Goal: Information Seeking & Learning: Learn about a topic

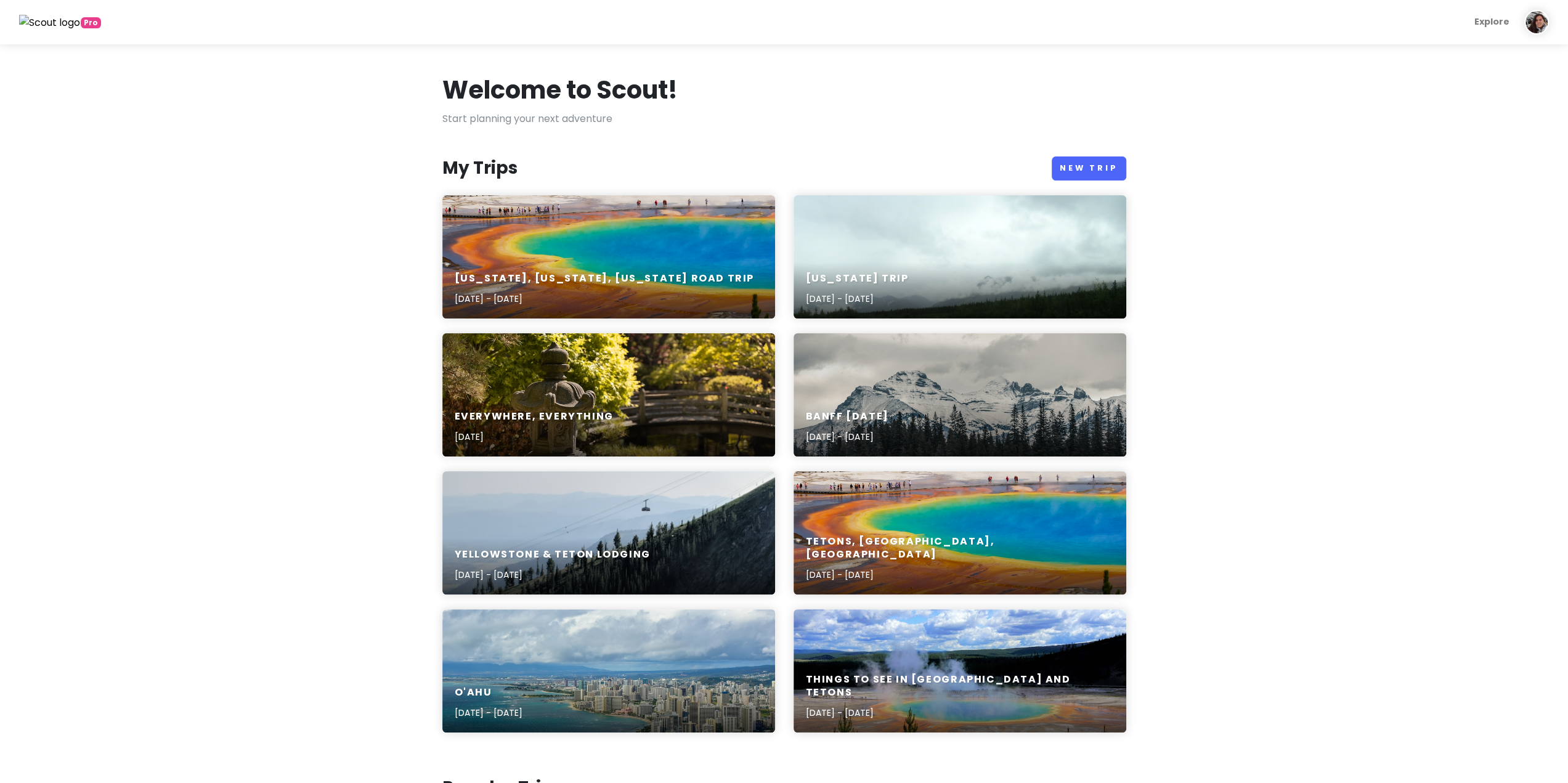
click at [665, 260] on div "[US_STATE], [US_STATE], [US_STATE] Road Trip [DATE] - [DATE]" at bounding box center [609, 288] width 332 height 58
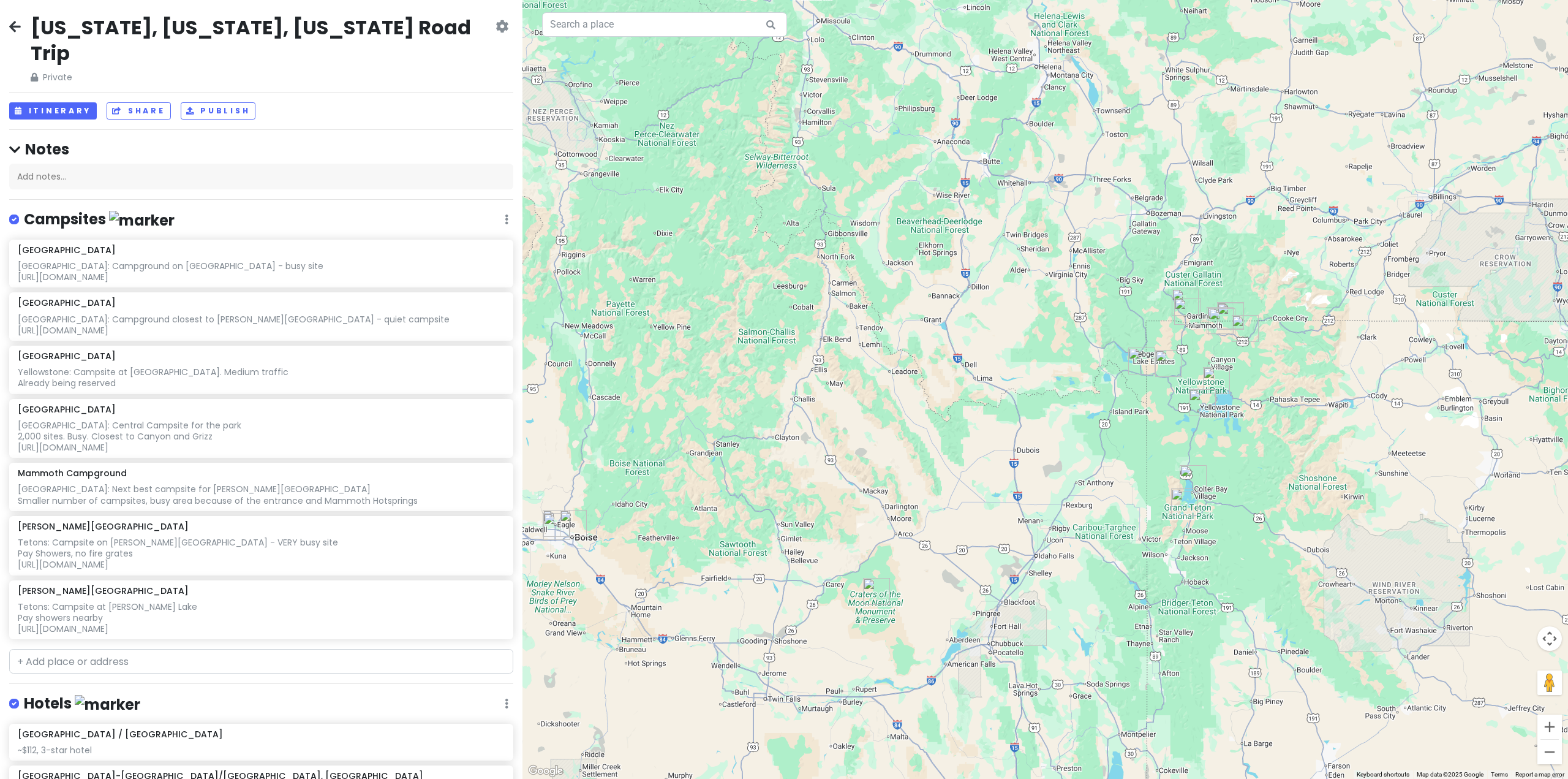
drag, startPoint x: 1103, startPoint y: 352, endPoint x: 952, endPoint y: 427, distance: 168.6
click at [952, 427] on div at bounding box center [1045, 389] width 1045 height 779
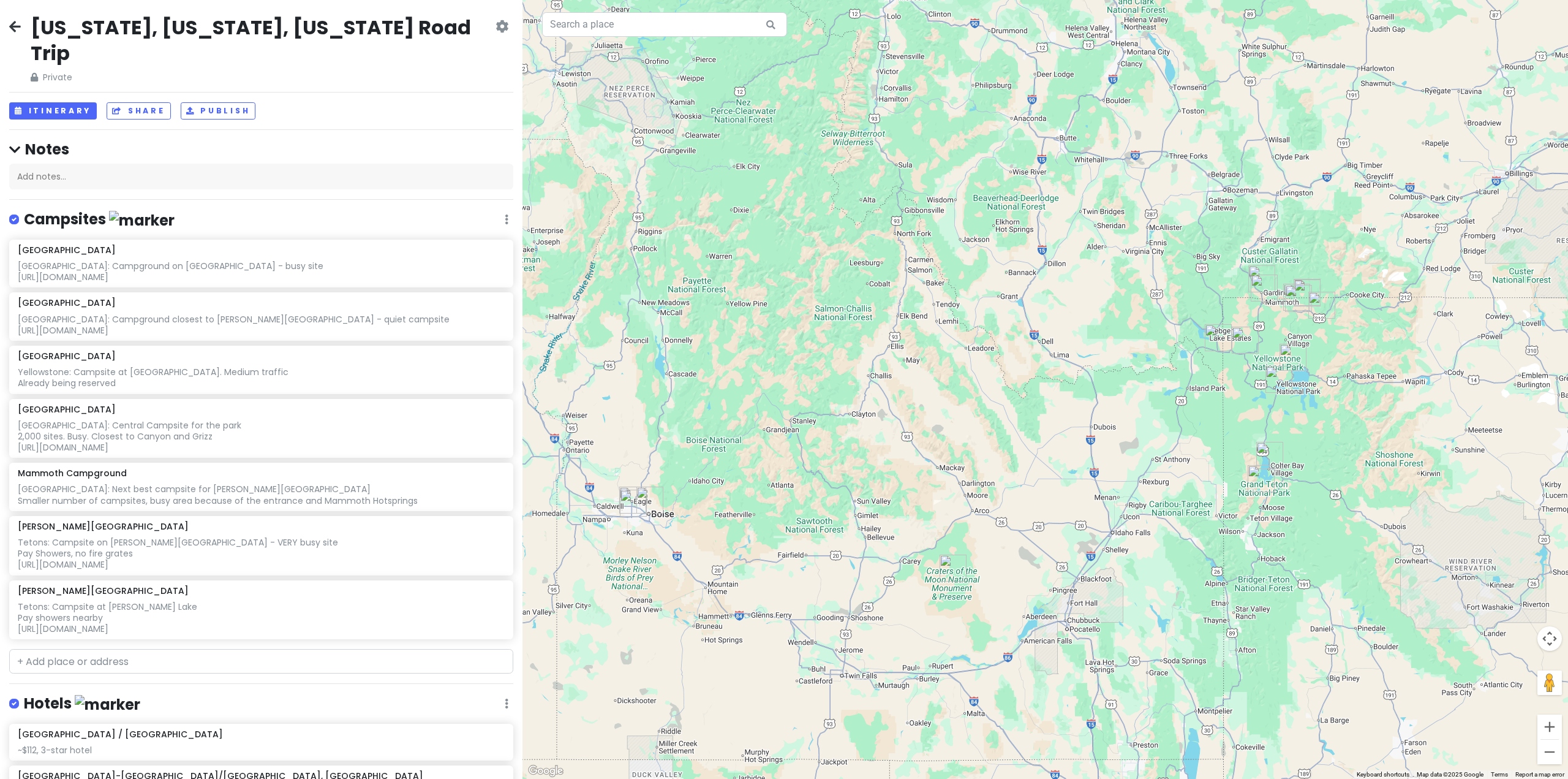
drag, startPoint x: 921, startPoint y: 435, endPoint x: 1045, endPoint y: 378, distance: 136.5
click at [1045, 378] on div at bounding box center [1045, 389] width 1045 height 779
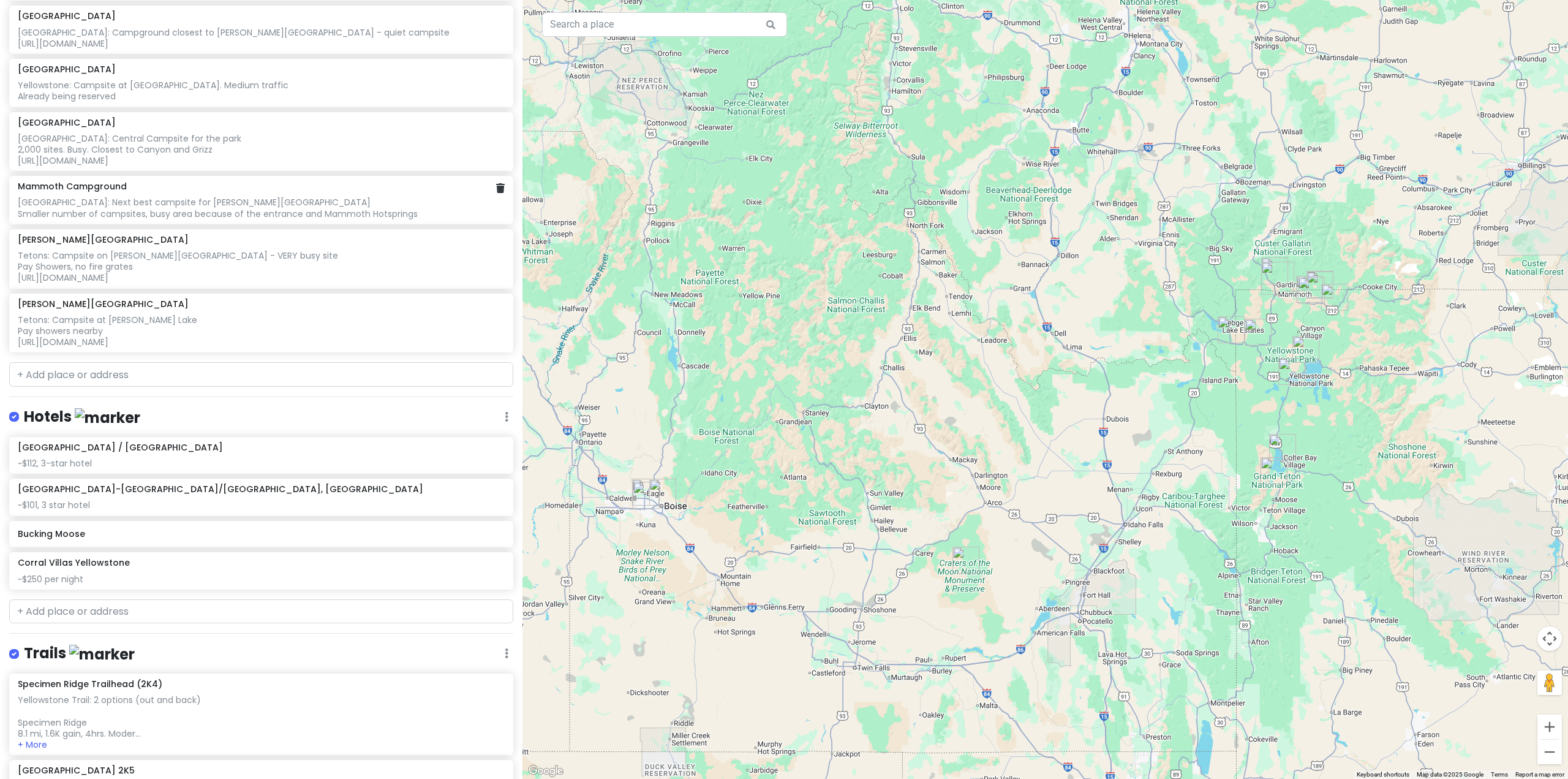
scroll to position [306, 0]
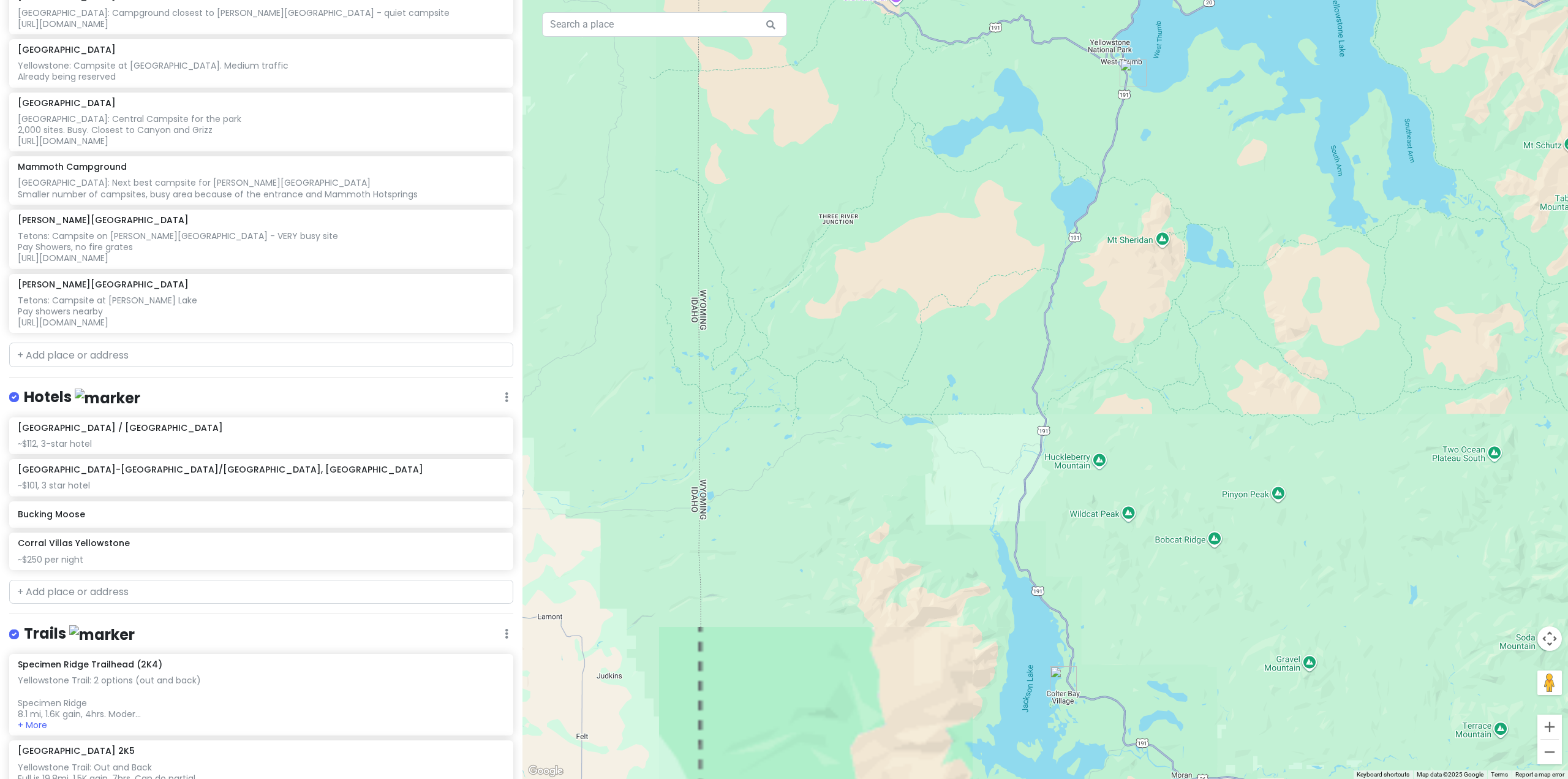
drag, startPoint x: 1207, startPoint y: 574, endPoint x: 1174, endPoint y: 242, distance: 333.6
click at [1176, 248] on div at bounding box center [1045, 389] width 1045 height 779
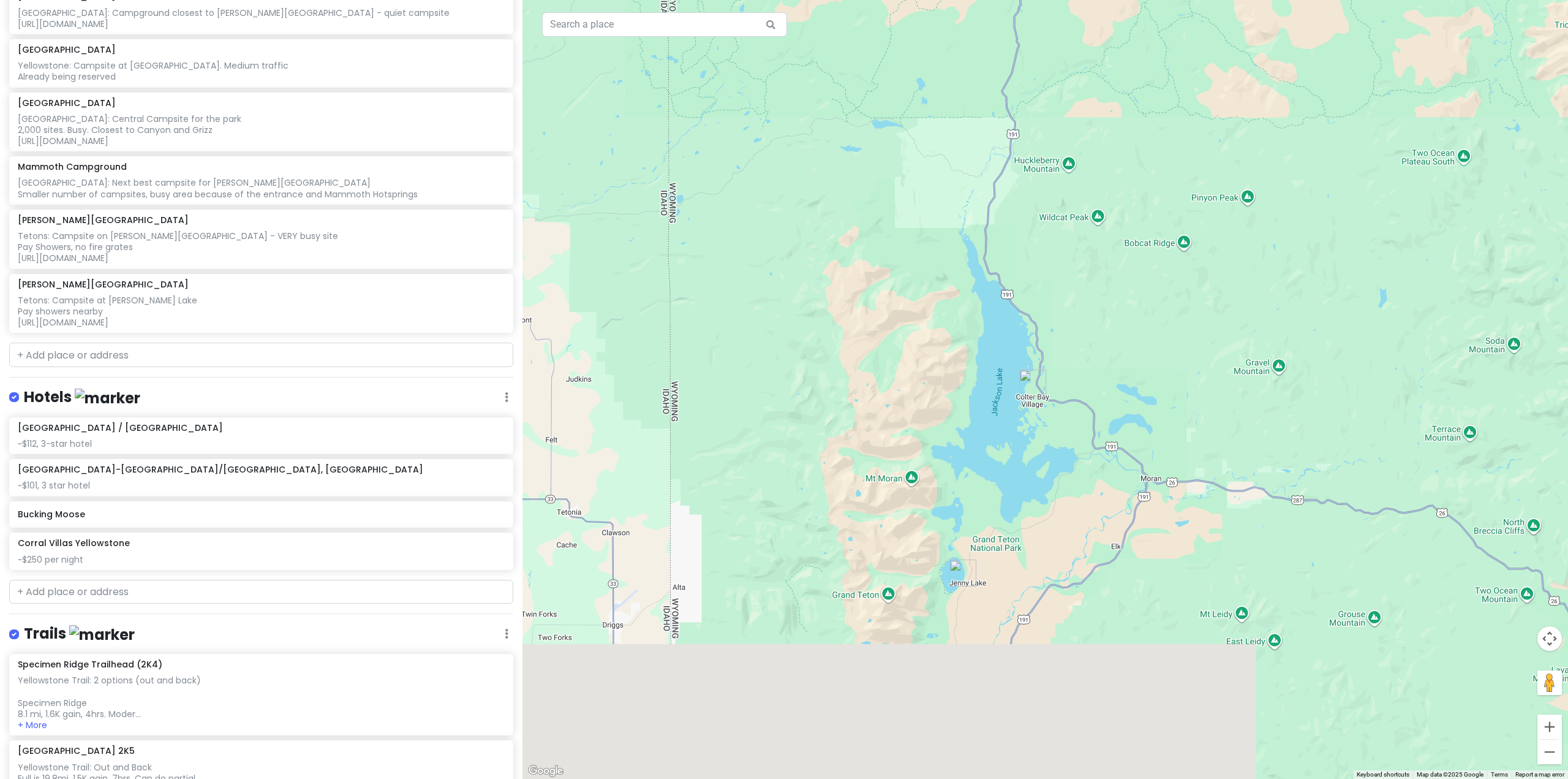
drag, startPoint x: 1162, startPoint y: 525, endPoint x: 1149, endPoint y: 379, distance: 146.6
click at [1149, 379] on div at bounding box center [1045, 389] width 1045 height 779
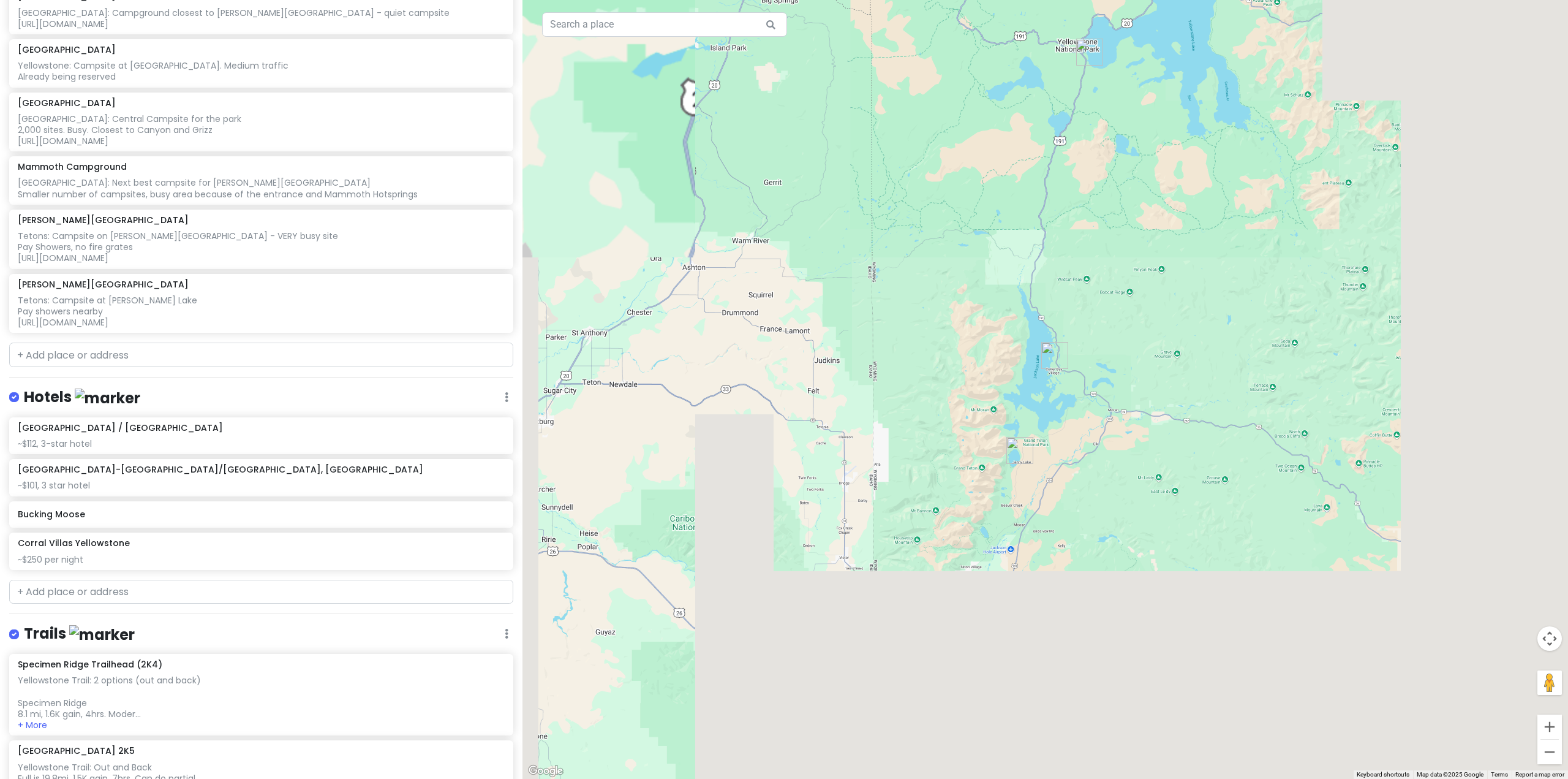
drag, startPoint x: 1052, startPoint y: 289, endPoint x: 1029, endPoint y: 425, distance: 137.9
click at [1031, 415] on div at bounding box center [1045, 389] width 1045 height 779
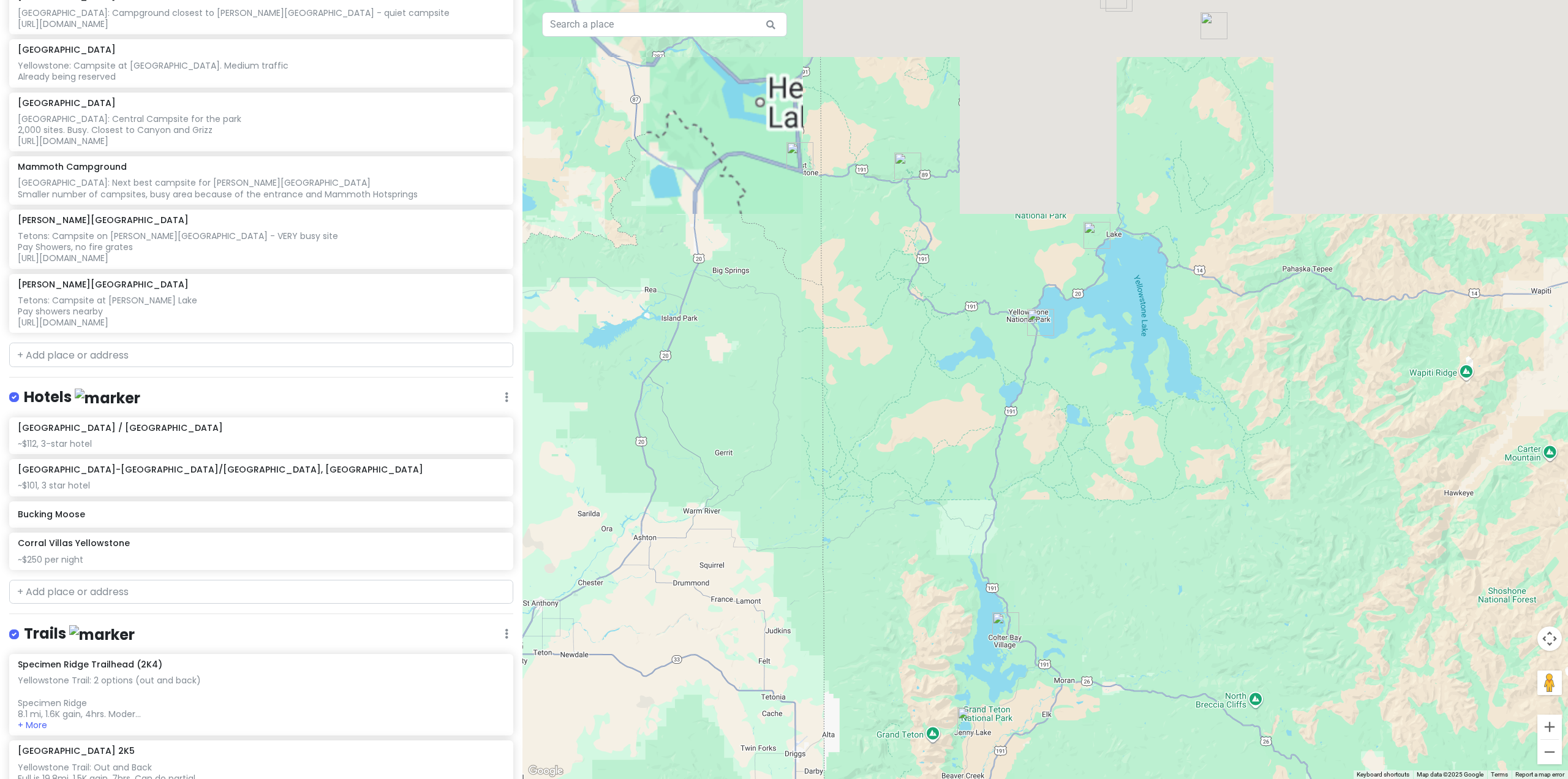
drag, startPoint x: 1038, startPoint y: 314, endPoint x: 1009, endPoint y: 382, distance: 73.9
click at [1027, 336] on img "Grant Village Campground" at bounding box center [1041, 322] width 27 height 27
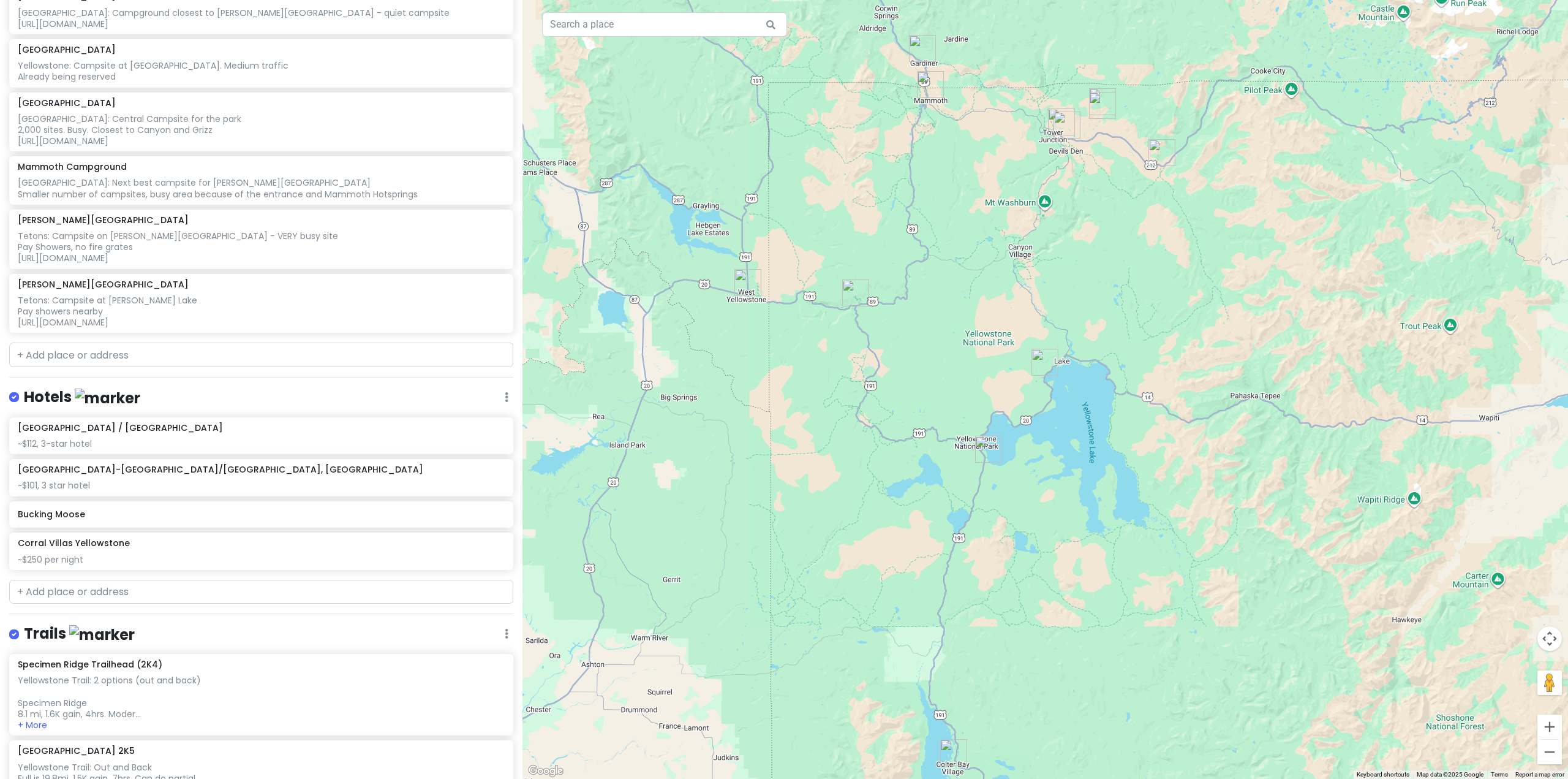
drag, startPoint x: 1013, startPoint y: 331, endPoint x: 992, endPoint y: 395, distance: 67.4
click at [994, 388] on div "To navigate, press the arrow keys." at bounding box center [1045, 389] width 1045 height 779
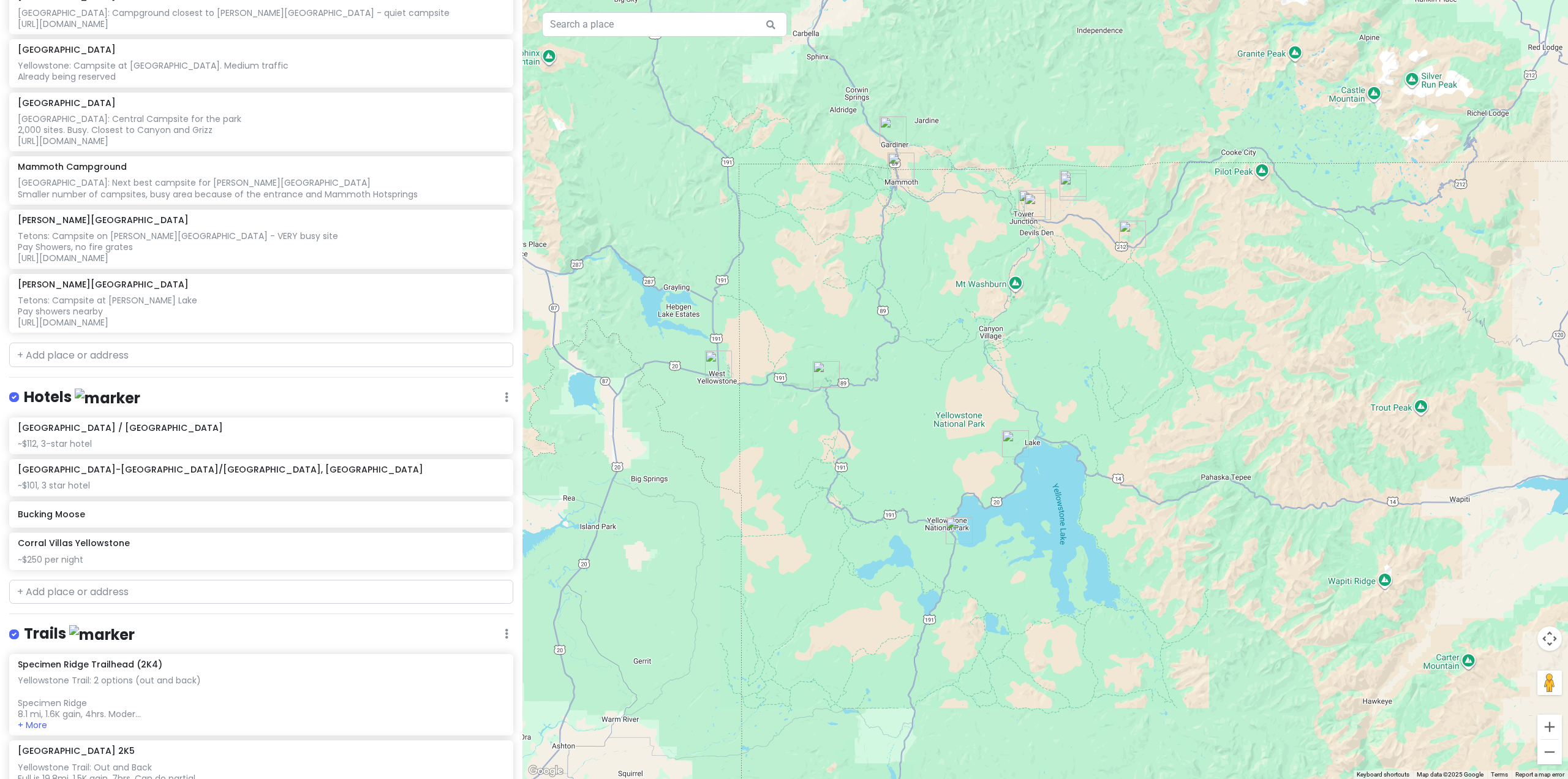
drag, startPoint x: 1007, startPoint y: 362, endPoint x: 1058, endPoint y: 388, distance: 57.2
click at [1052, 385] on div at bounding box center [1045, 389] width 1045 height 779
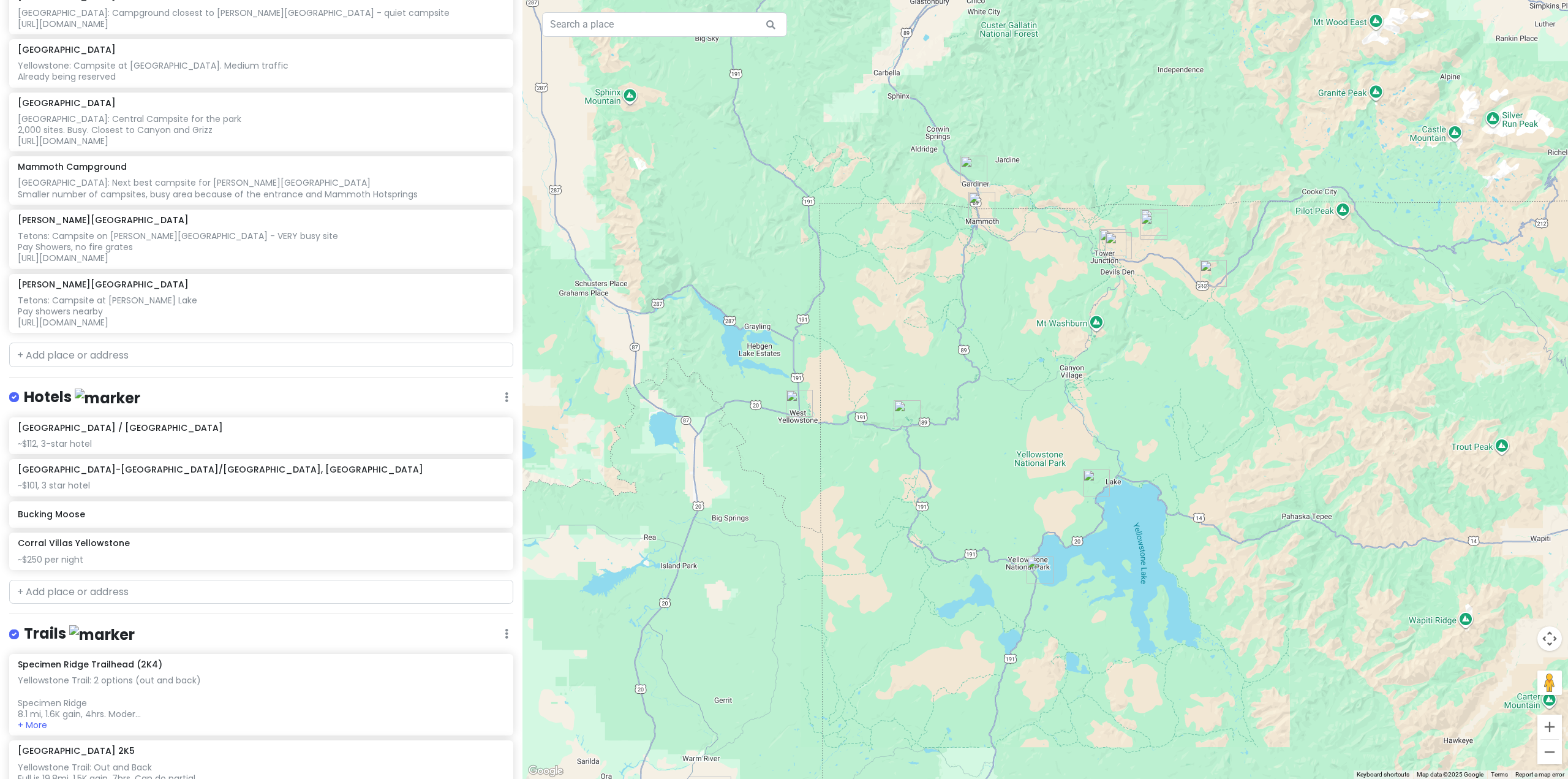
drag, startPoint x: 1061, startPoint y: 368, endPoint x: 1070, endPoint y: 400, distance: 33.2
click at [1070, 400] on div at bounding box center [1045, 389] width 1045 height 779
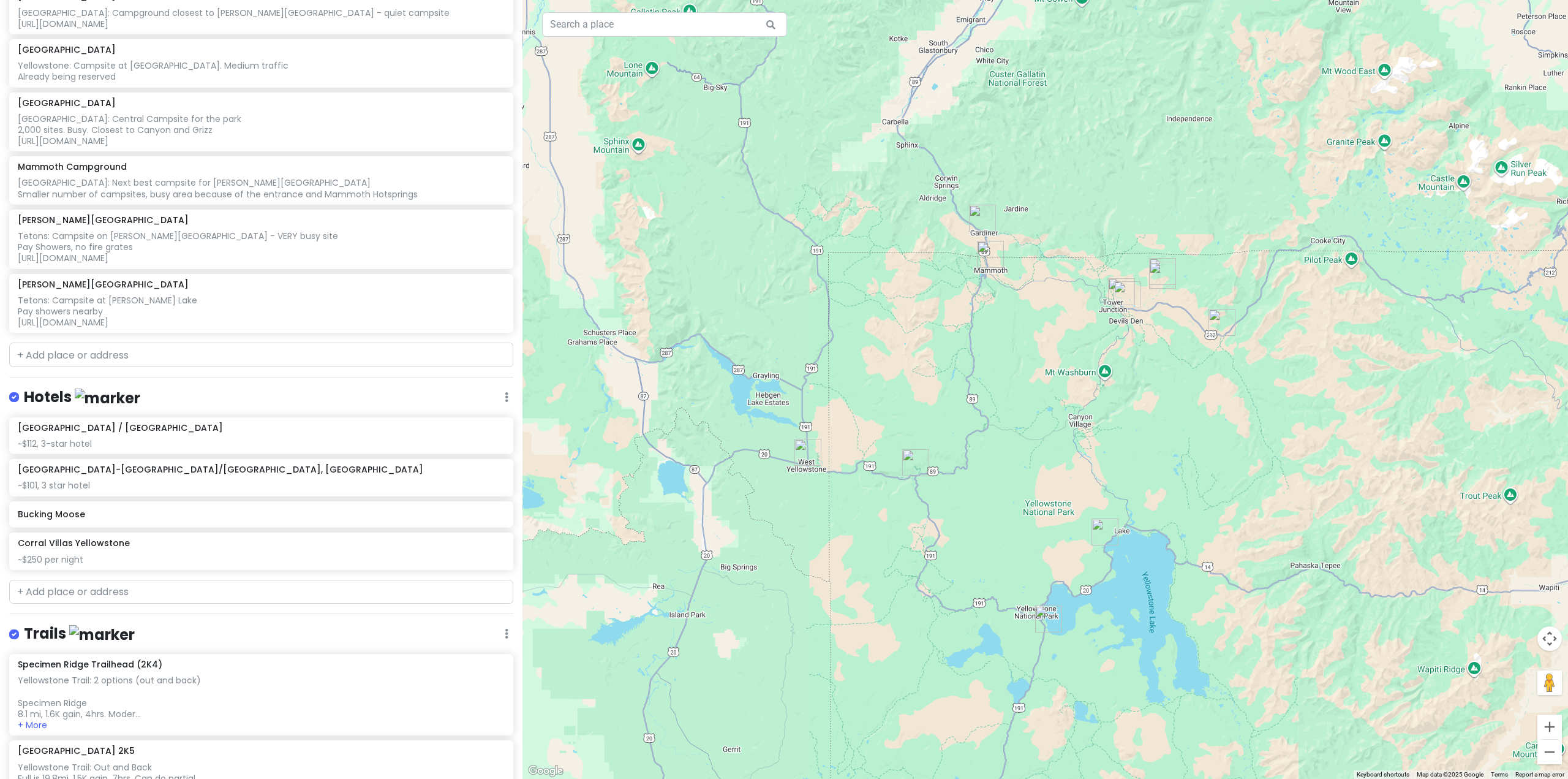
drag, startPoint x: 1039, startPoint y: 351, endPoint x: 1050, endPoint y: 409, distance: 59.0
click at [1050, 408] on div at bounding box center [1045, 389] width 1045 height 779
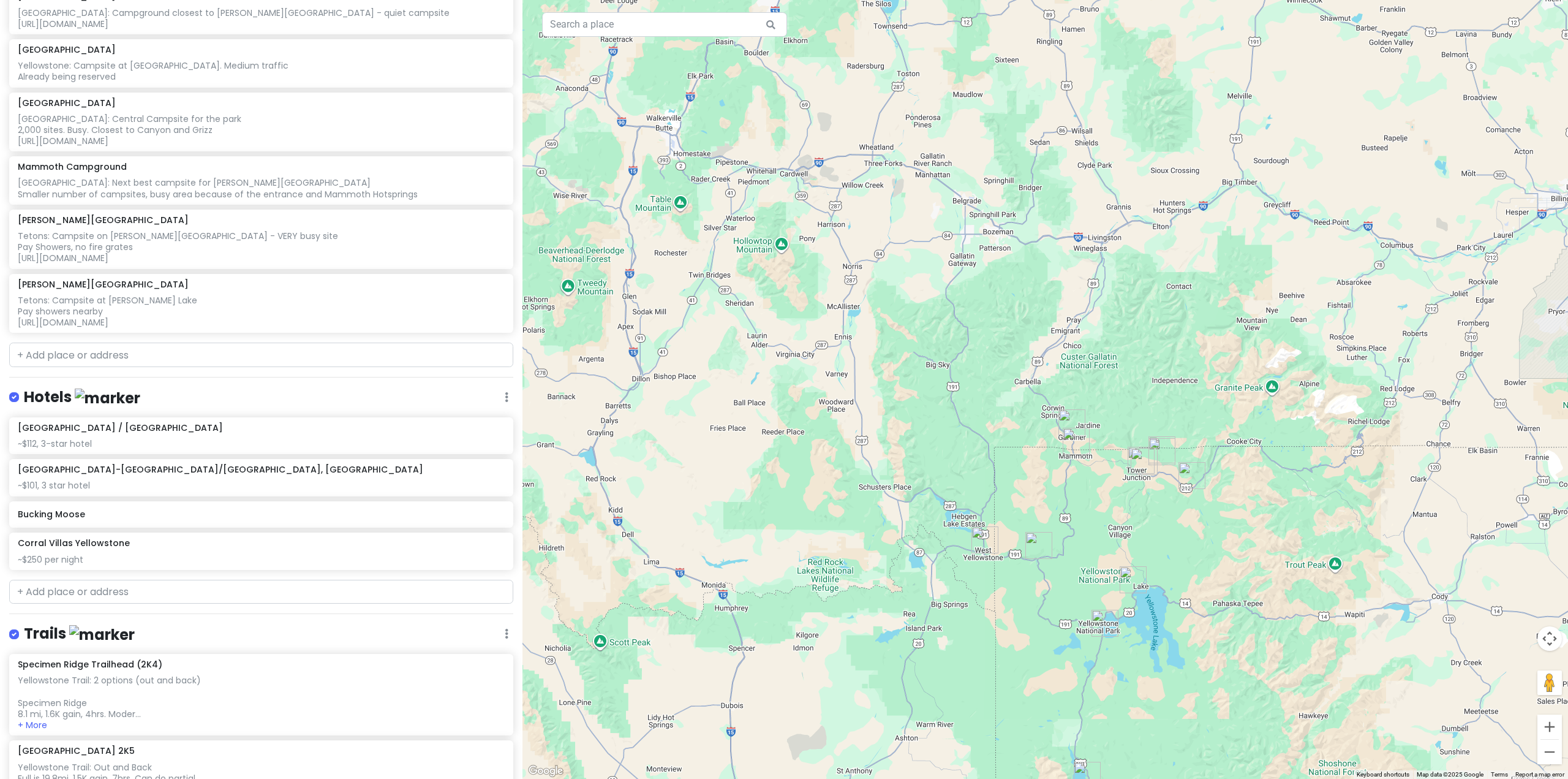
drag, startPoint x: 1094, startPoint y: 278, endPoint x: 1102, endPoint y: 402, distance: 124.3
click at [1102, 402] on div at bounding box center [1045, 389] width 1045 height 779
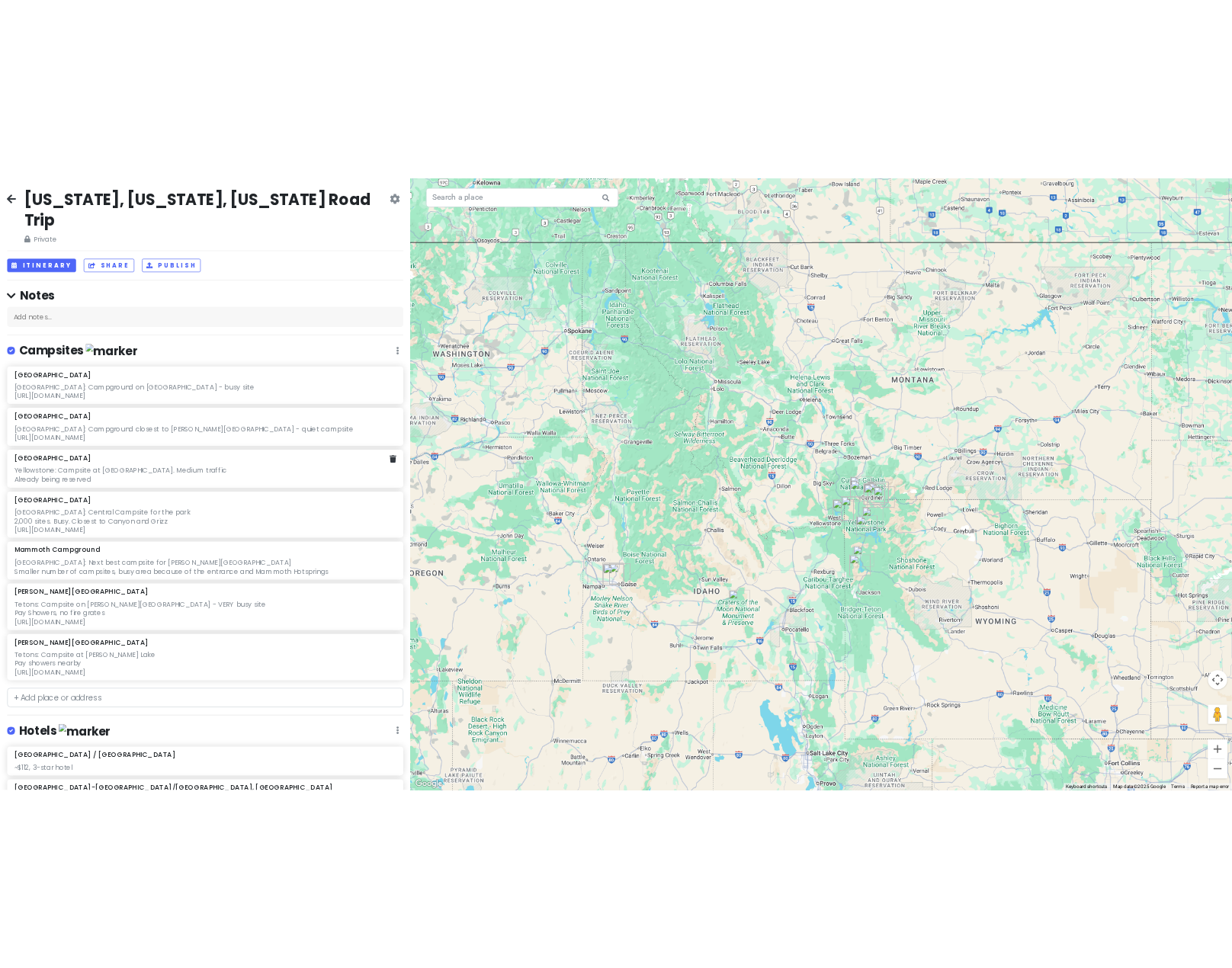
scroll to position [0, 0]
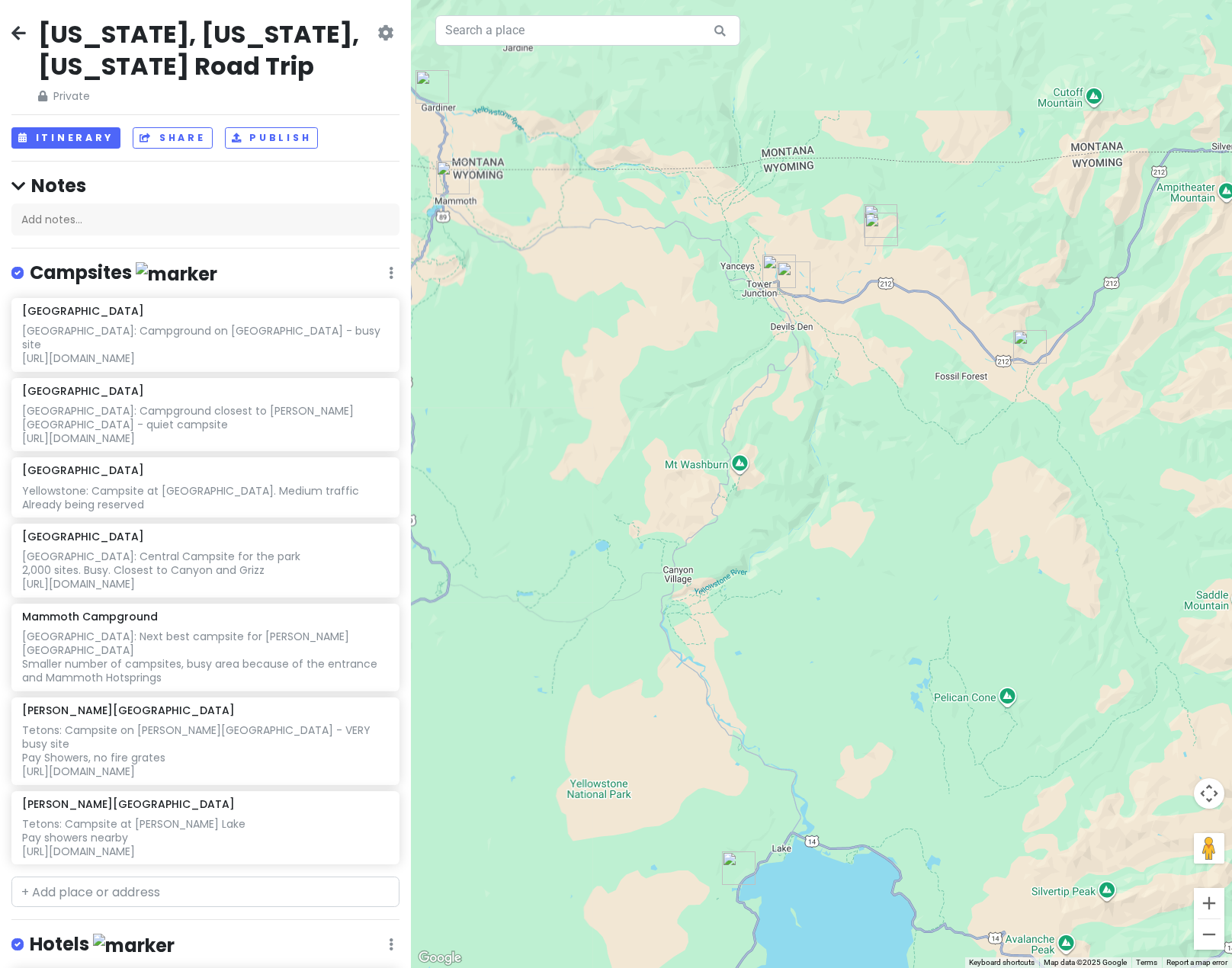
drag, startPoint x: 895, startPoint y: 519, endPoint x: 796, endPoint y: 509, distance: 99.5
click at [796, 509] on div at bounding box center [822, 484] width 821 height 968
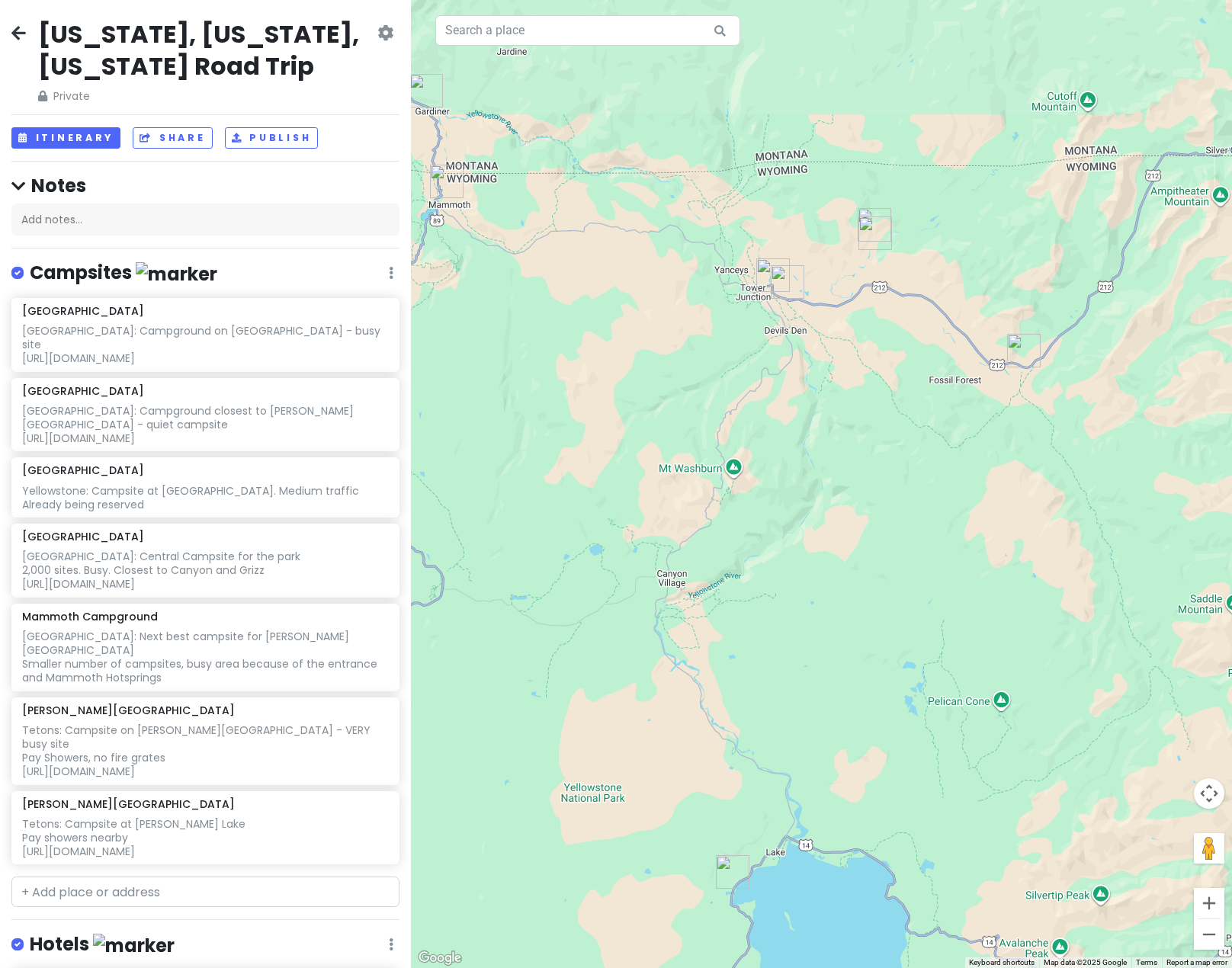
click at [17, 33] on icon at bounding box center [18, 33] width 14 height 12
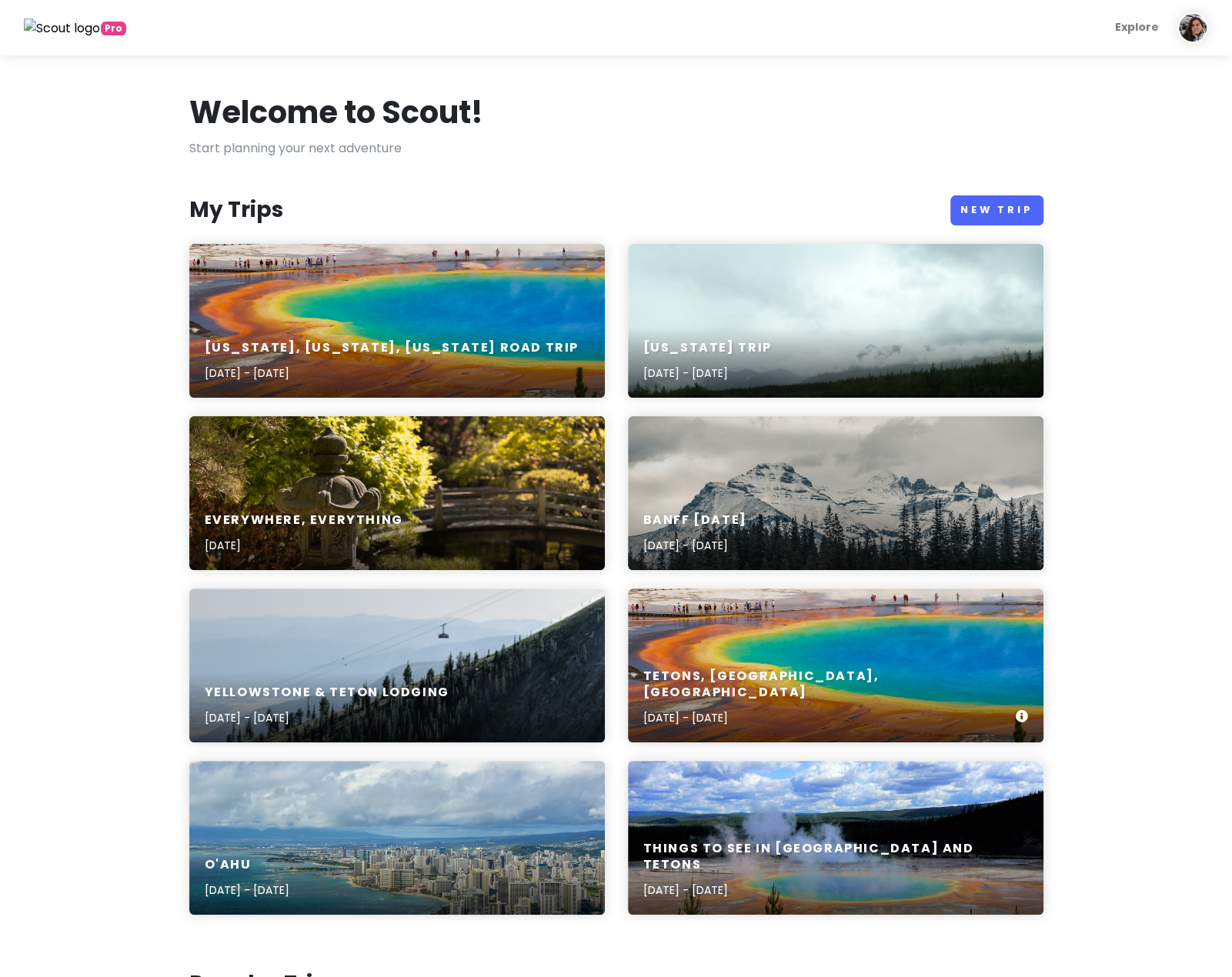
click at [754, 662] on div "Tetons, [GEOGRAPHIC_DATA], [GEOGRAPHIC_DATA] [DATE] - [DATE]" at bounding box center [836, 665] width 415 height 154
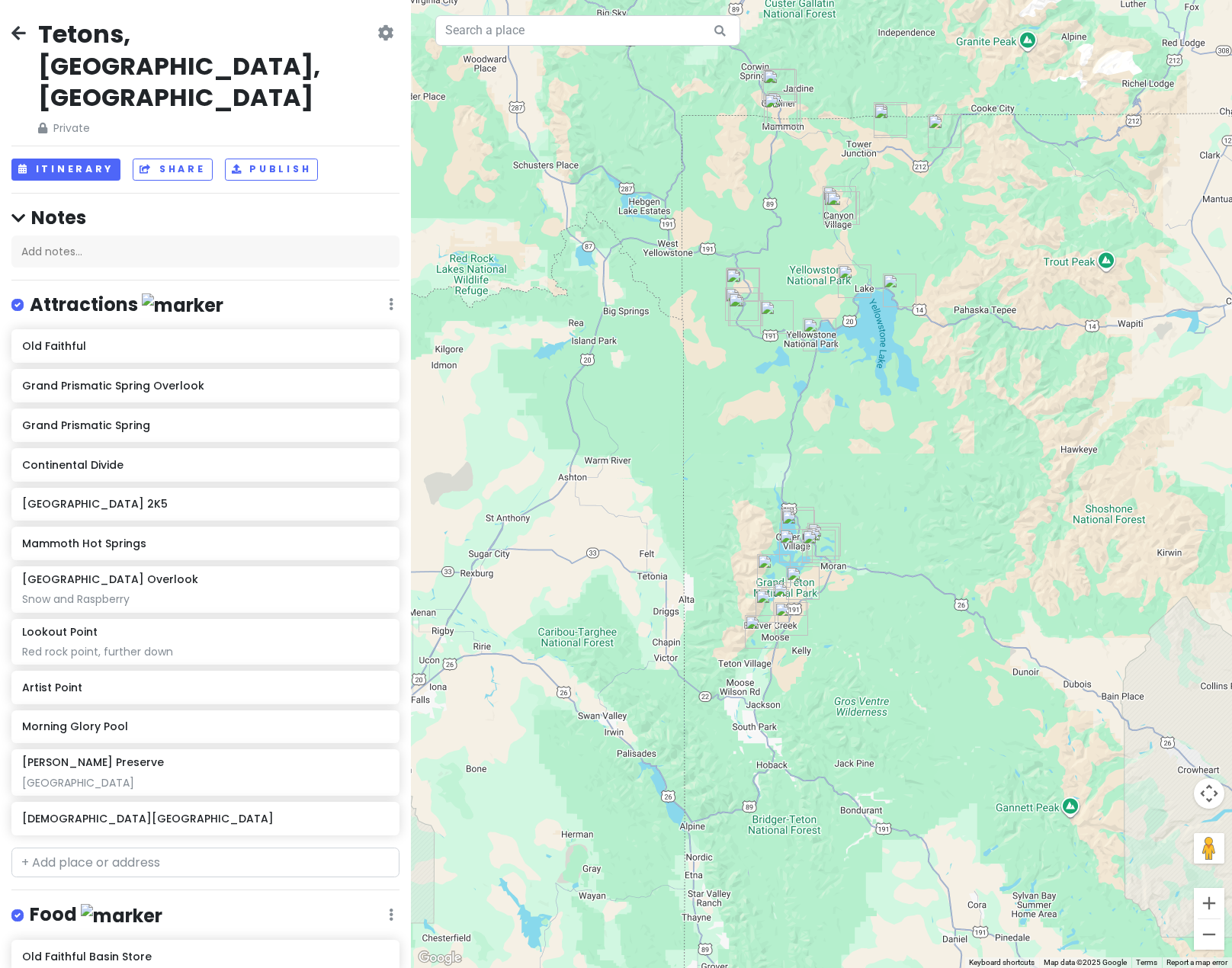
drag, startPoint x: 728, startPoint y: 255, endPoint x: 861, endPoint y: 428, distance: 218.2
click at [860, 428] on div at bounding box center [822, 484] width 821 height 968
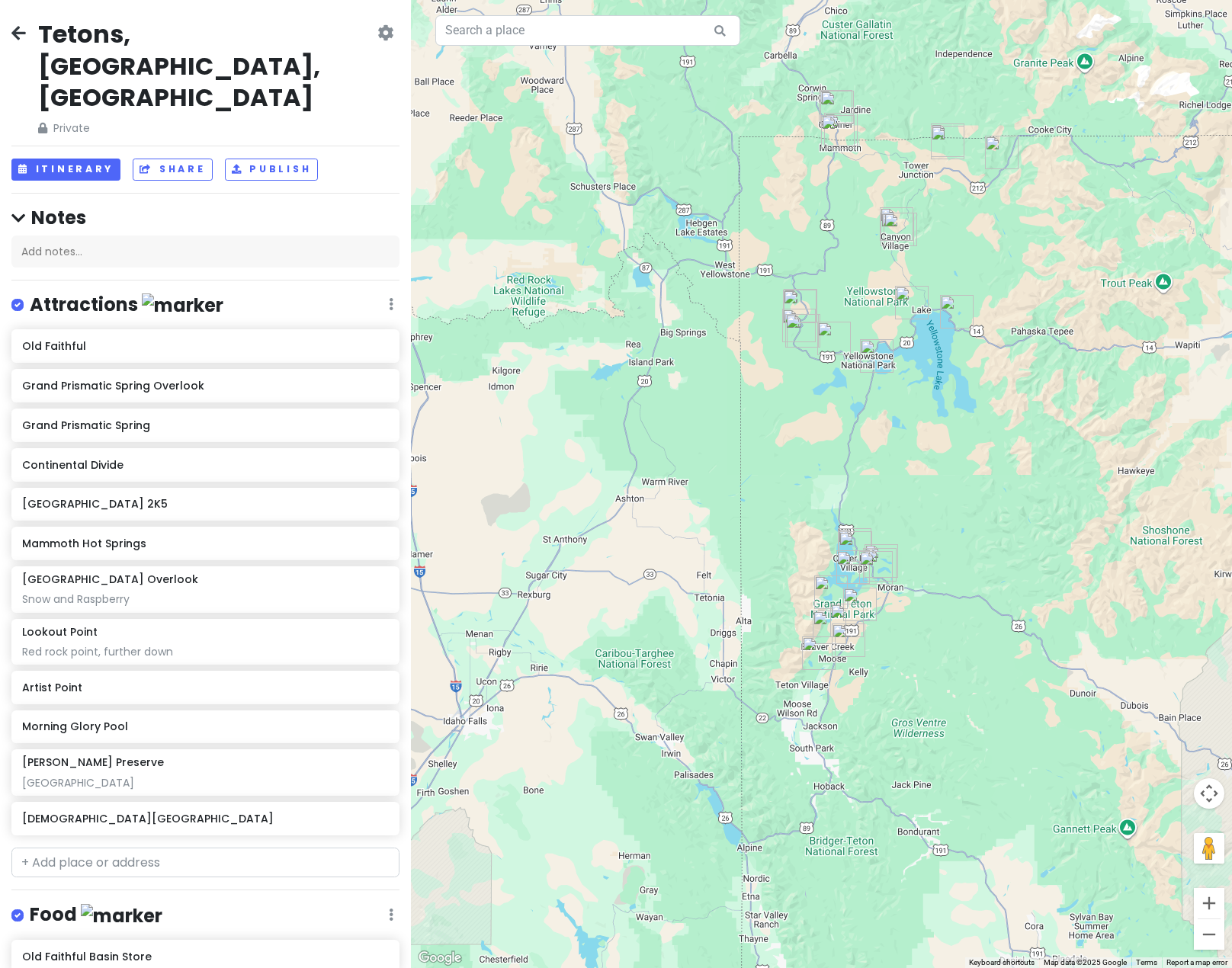
drag, startPoint x: 697, startPoint y: 394, endPoint x: 751, endPoint y: 407, distance: 55.5
click at [751, 407] on div at bounding box center [822, 484] width 821 height 968
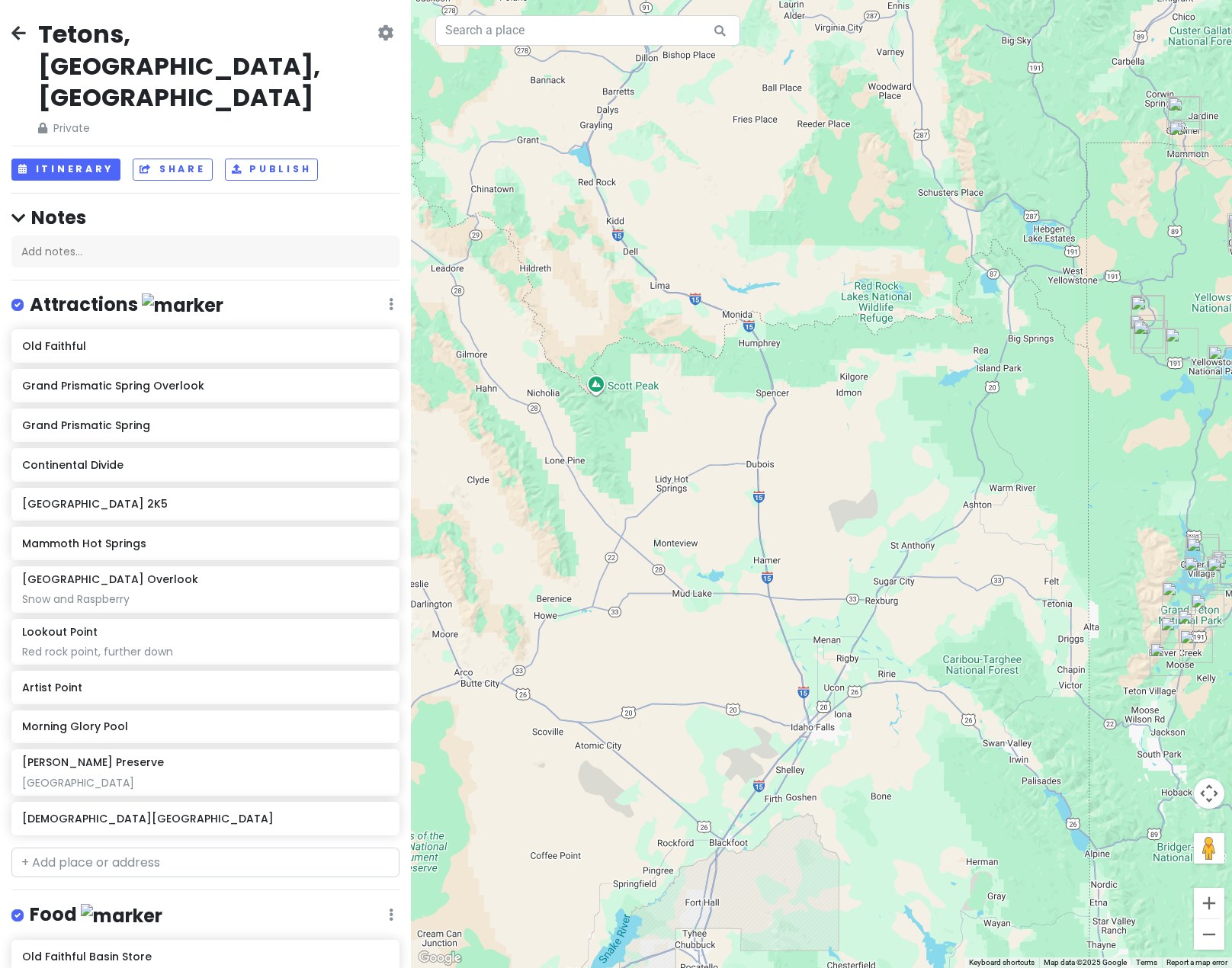
drag, startPoint x: 509, startPoint y: 377, endPoint x: 882, endPoint y: 382, distance: 373.0
click at [882, 382] on div at bounding box center [822, 484] width 821 height 968
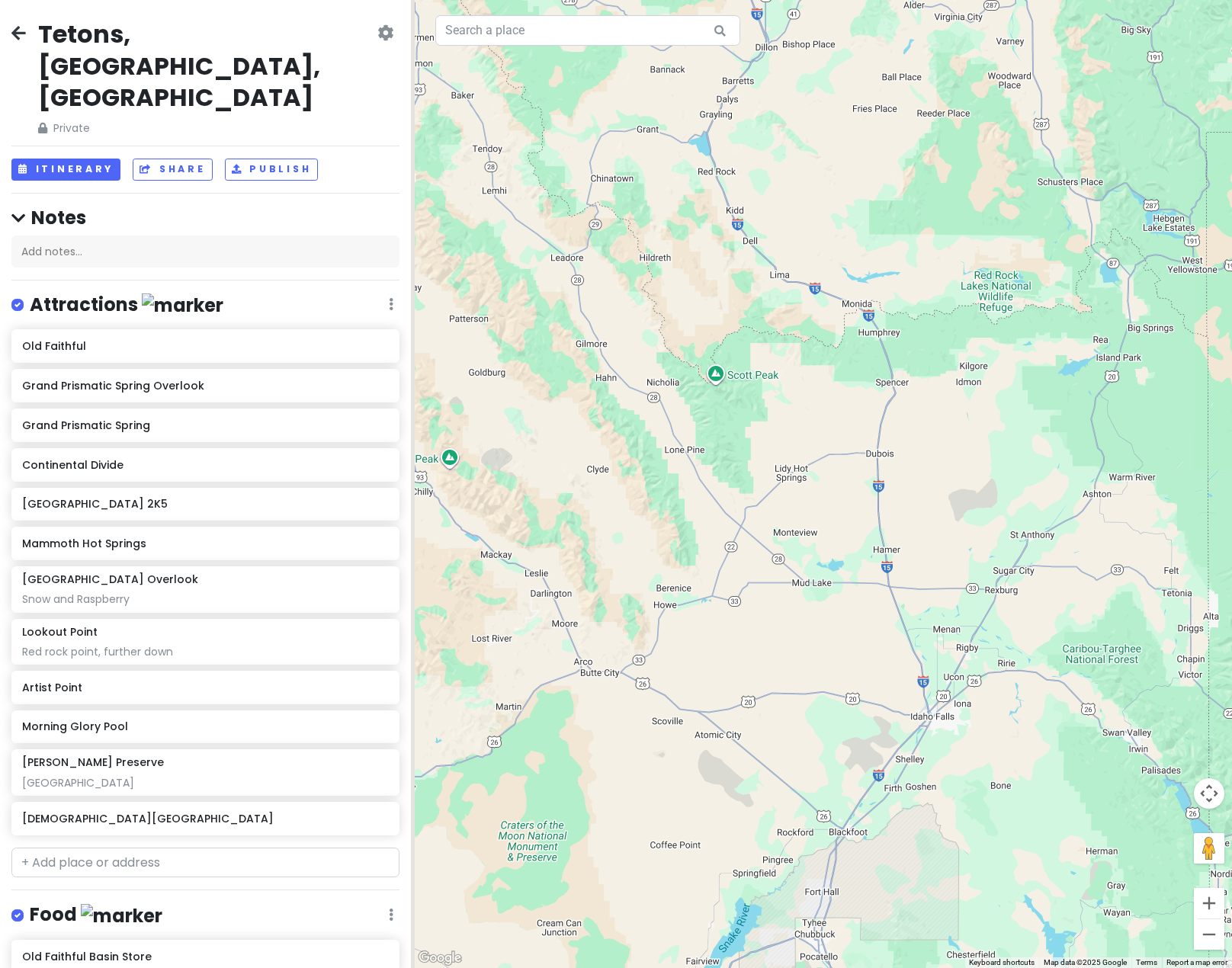
drag, startPoint x: 618, startPoint y: 358, endPoint x: 720, endPoint y: 347, distance: 102.6
click at [722, 348] on div at bounding box center [822, 484] width 821 height 968
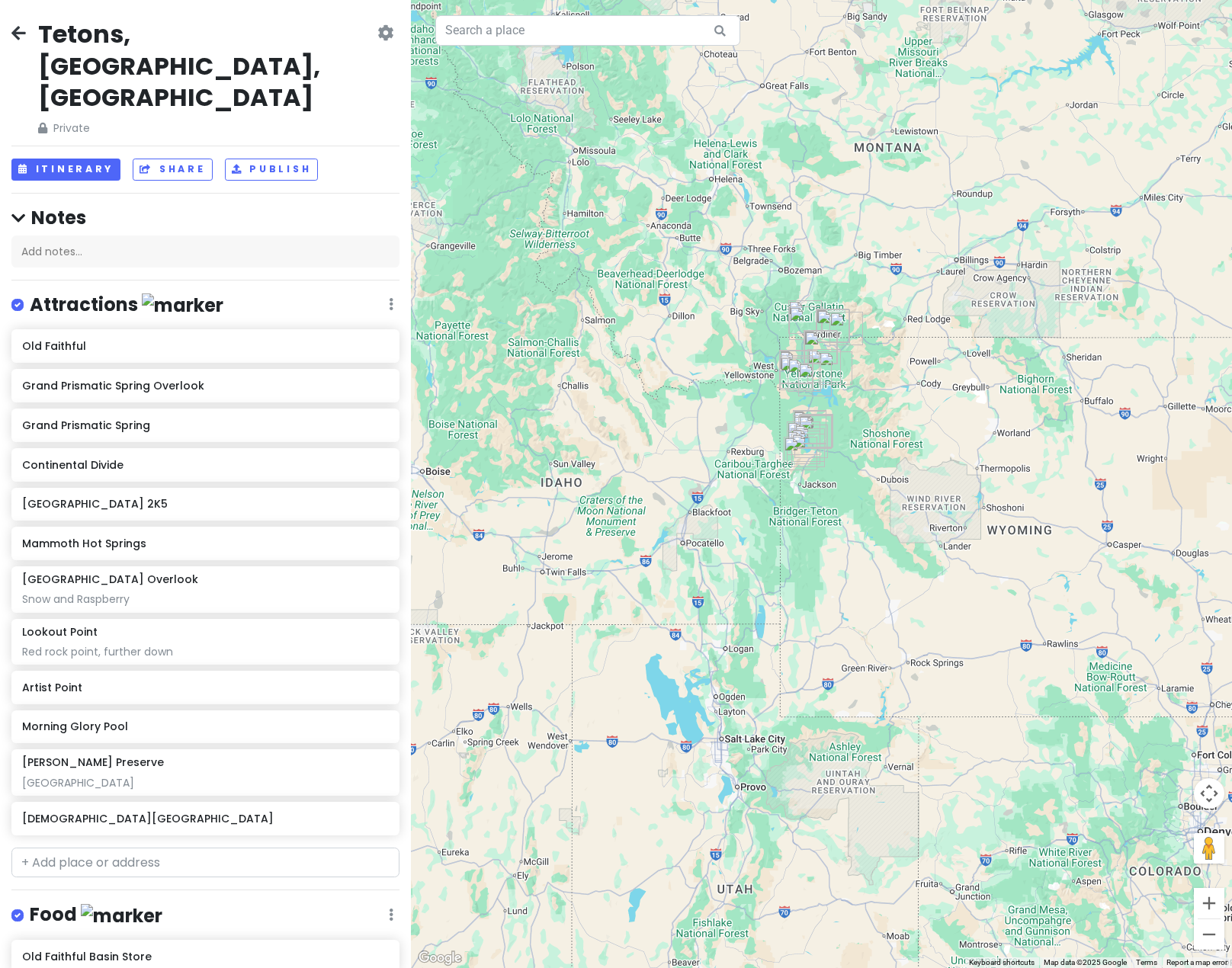
drag, startPoint x: 1012, startPoint y: 447, endPoint x: 858, endPoint y: 470, distance: 155.7
click at [865, 469] on div at bounding box center [822, 484] width 821 height 968
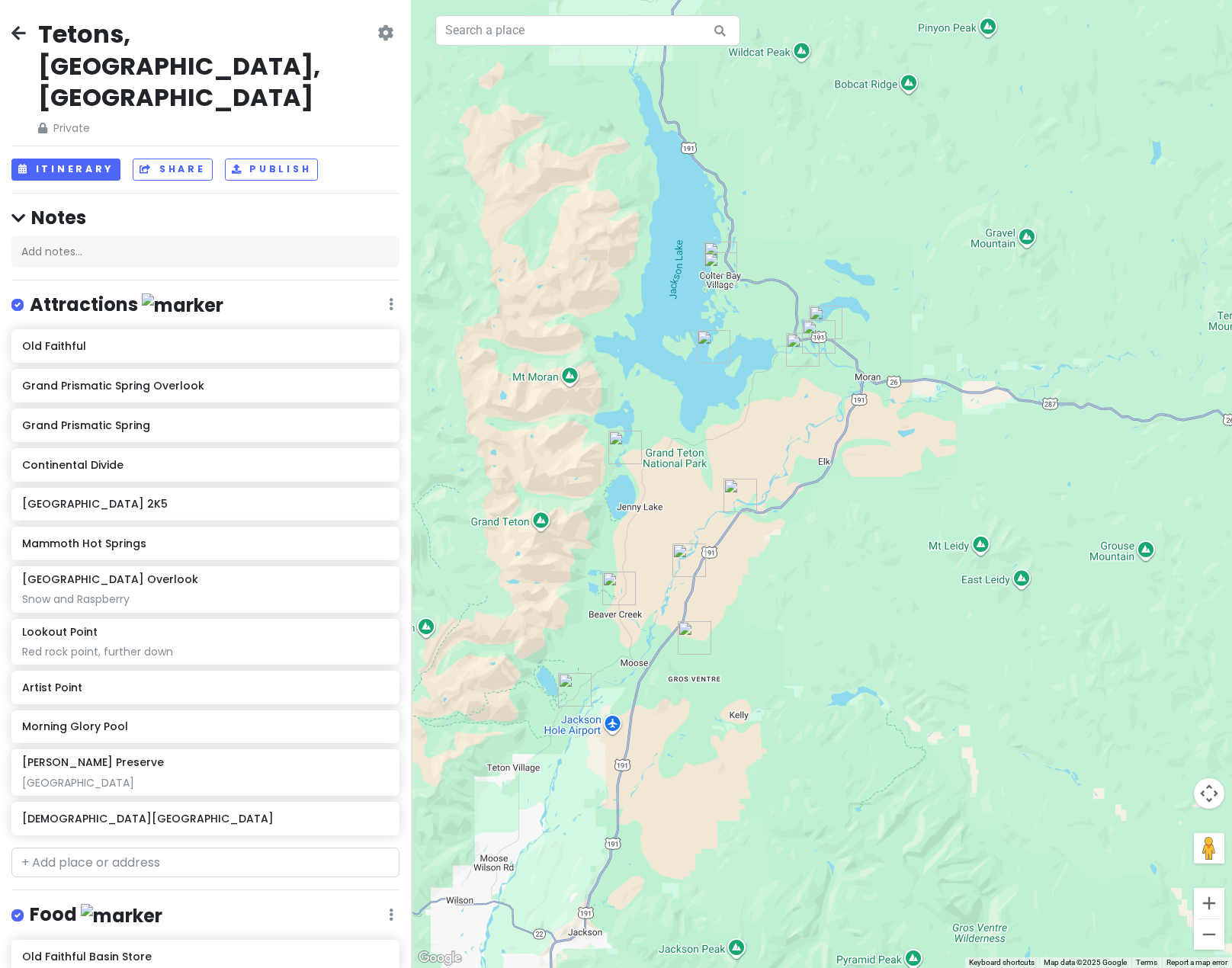
drag, startPoint x: 753, startPoint y: 531, endPoint x: 838, endPoint y: 468, distance: 105.8
click at [838, 468] on div at bounding box center [822, 484] width 821 height 968
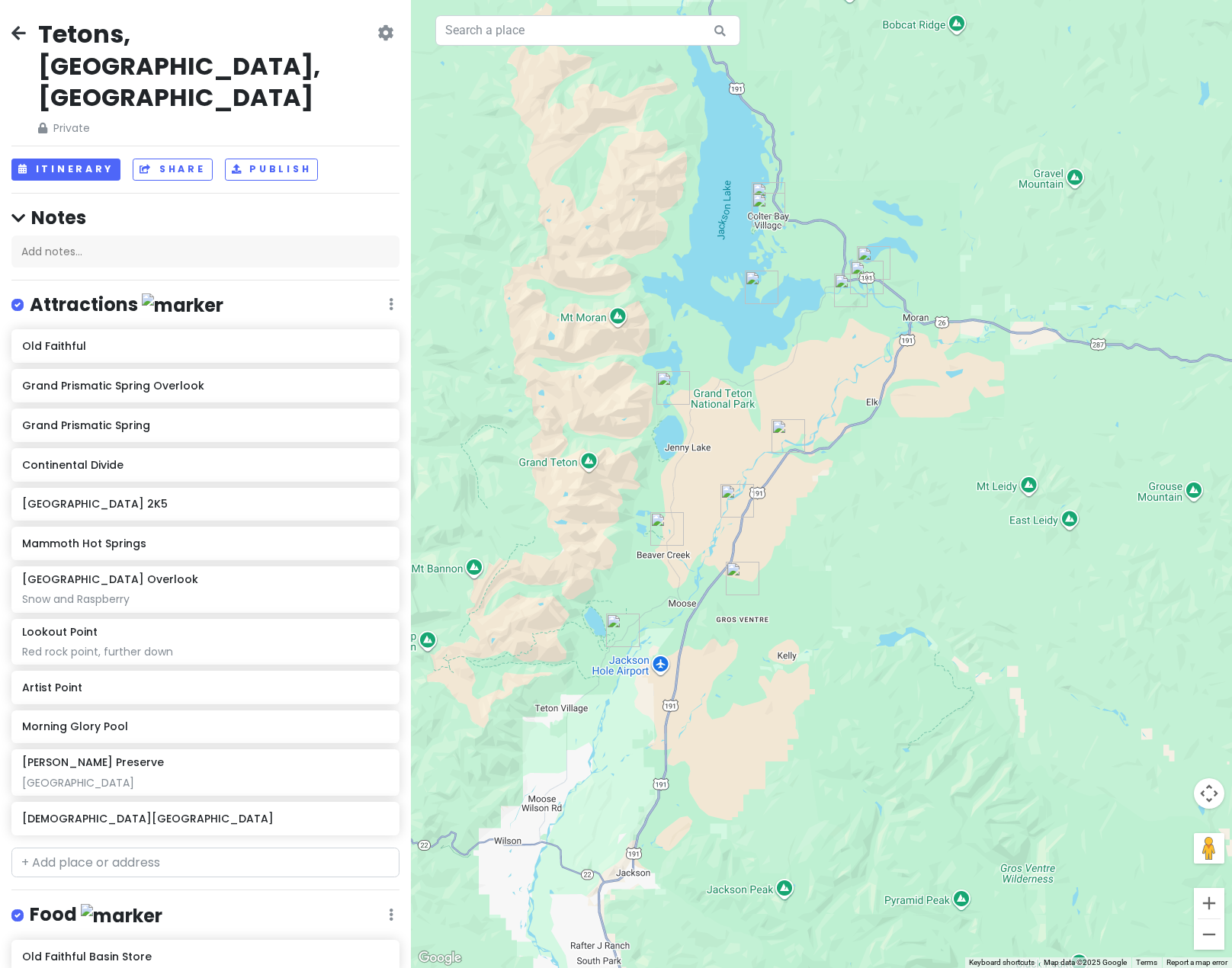
drag, startPoint x: 802, startPoint y: 564, endPoint x: 849, endPoint y: 506, distance: 74.7
click at [849, 506] on div at bounding box center [822, 484] width 821 height 968
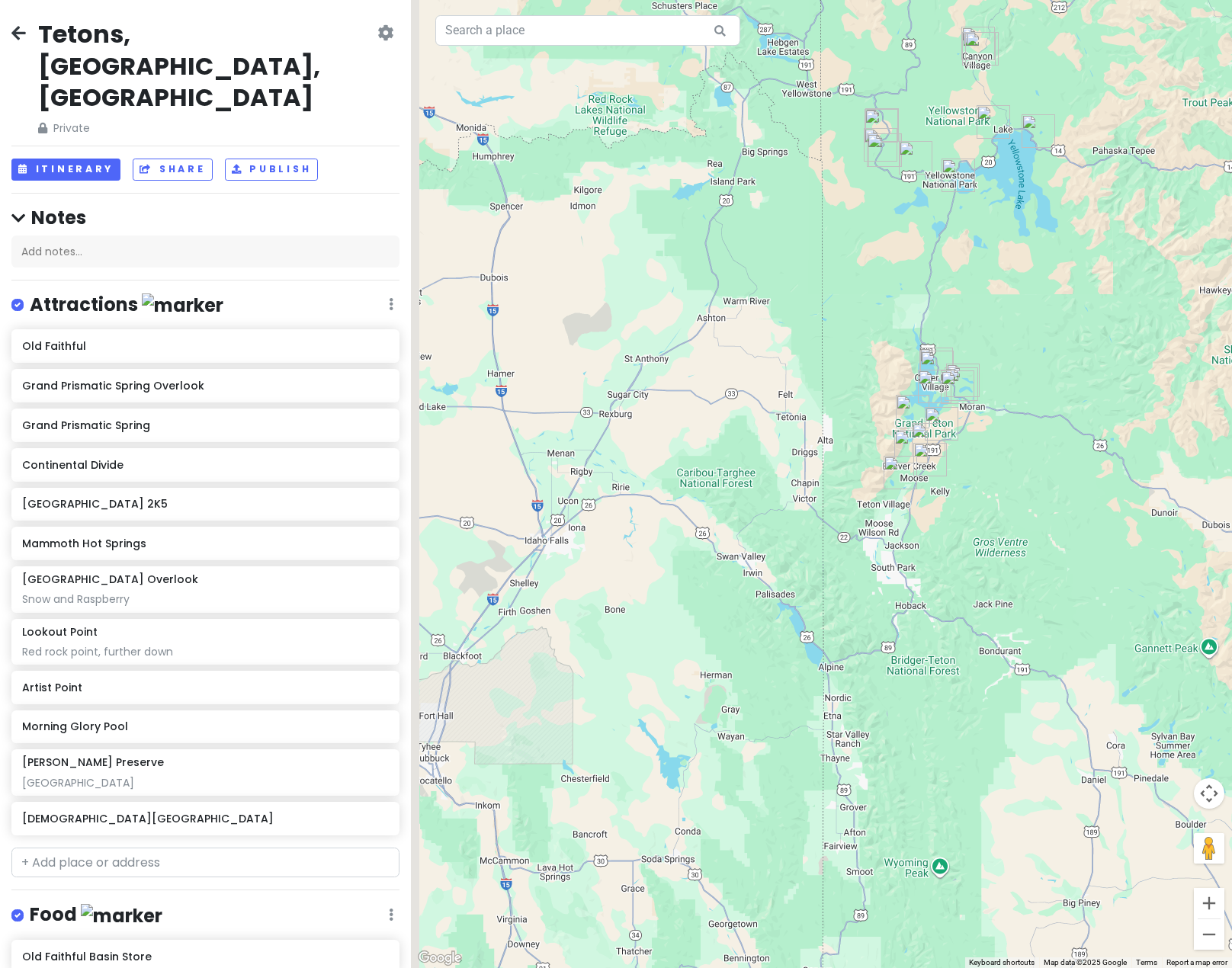
drag, startPoint x: 758, startPoint y: 398, endPoint x: 834, endPoint y: 395, distance: 76.1
click at [834, 395] on div at bounding box center [822, 484] width 821 height 968
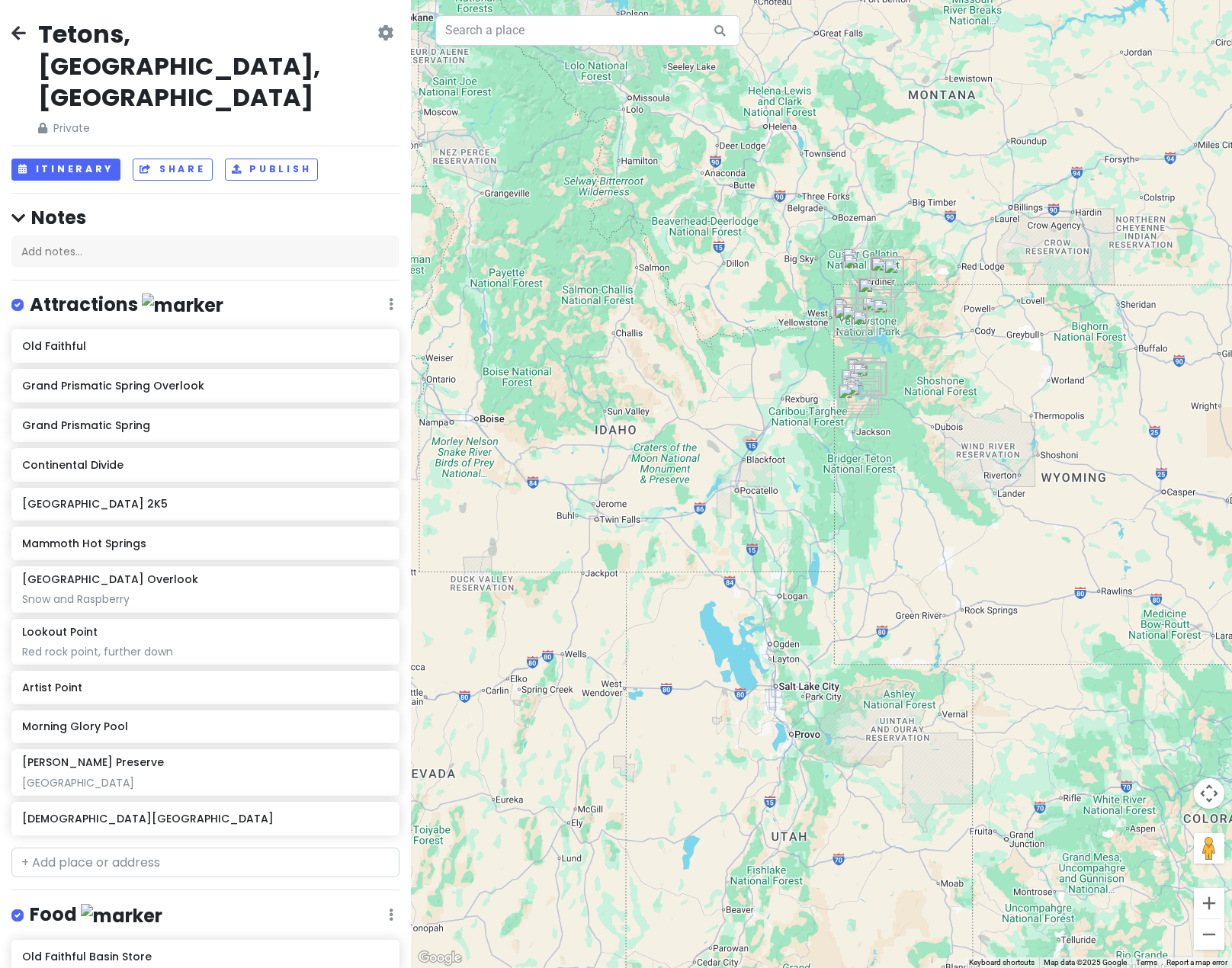
drag, startPoint x: 774, startPoint y: 367, endPoint x: 753, endPoint y: 378, distance: 23.7
click at [753, 378] on div at bounding box center [822, 484] width 821 height 968
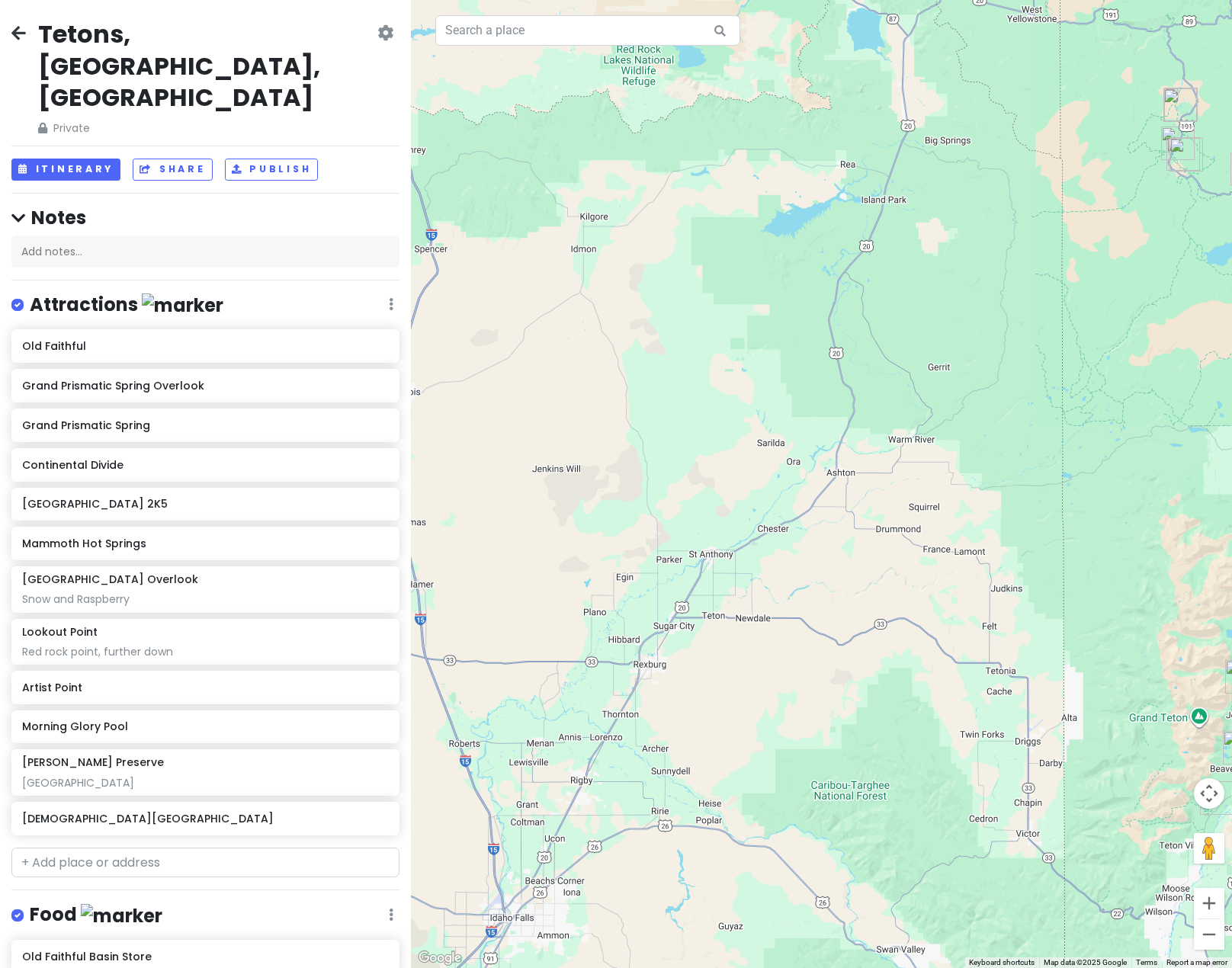
drag, startPoint x: 879, startPoint y: 356, endPoint x: 623, endPoint y: 391, distance: 258.4
click at [635, 388] on div at bounding box center [822, 484] width 821 height 968
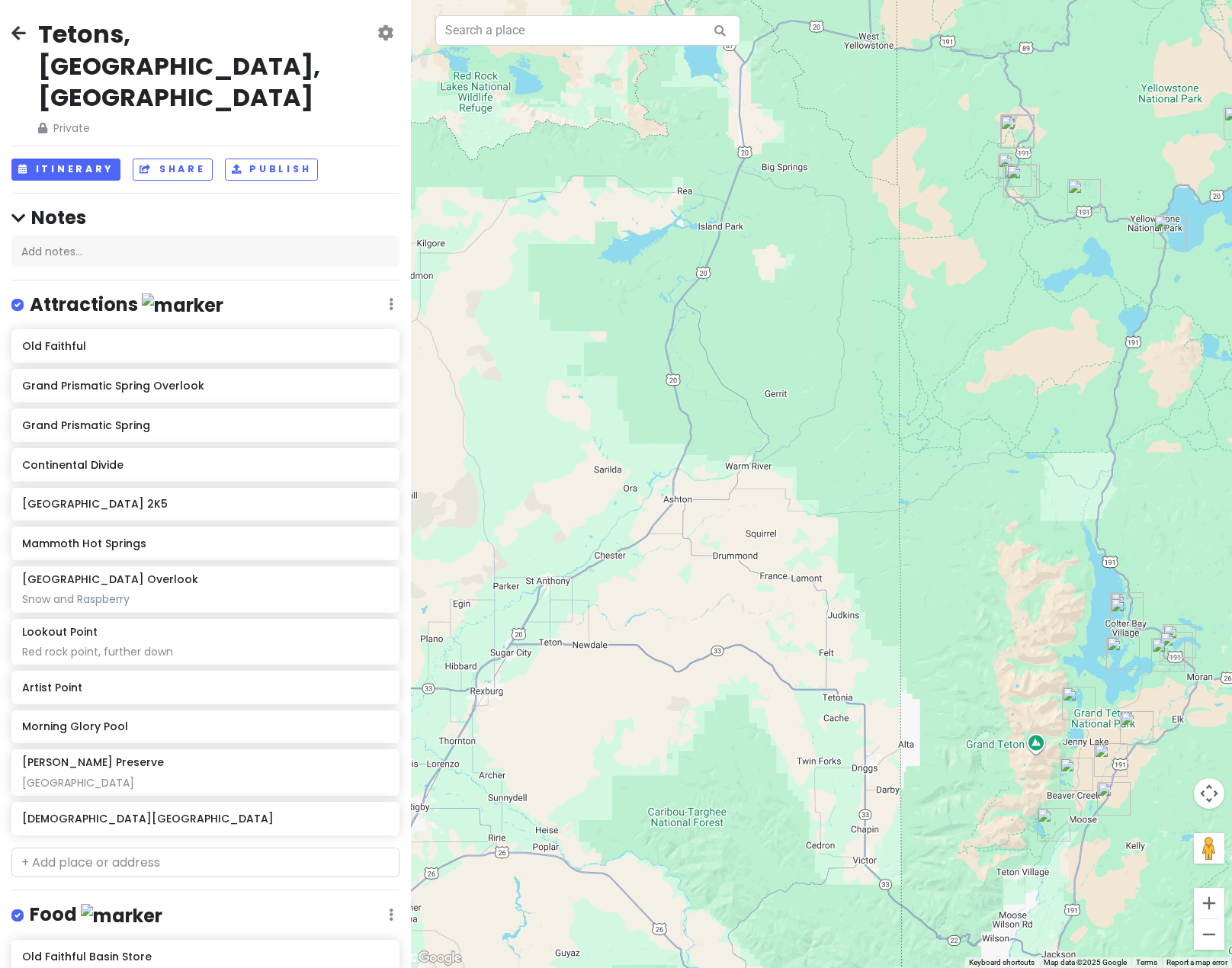
drag, startPoint x: 811, startPoint y: 376, endPoint x: 519, endPoint y: 351, distance: 293.1
click at [541, 353] on div at bounding box center [822, 484] width 821 height 968
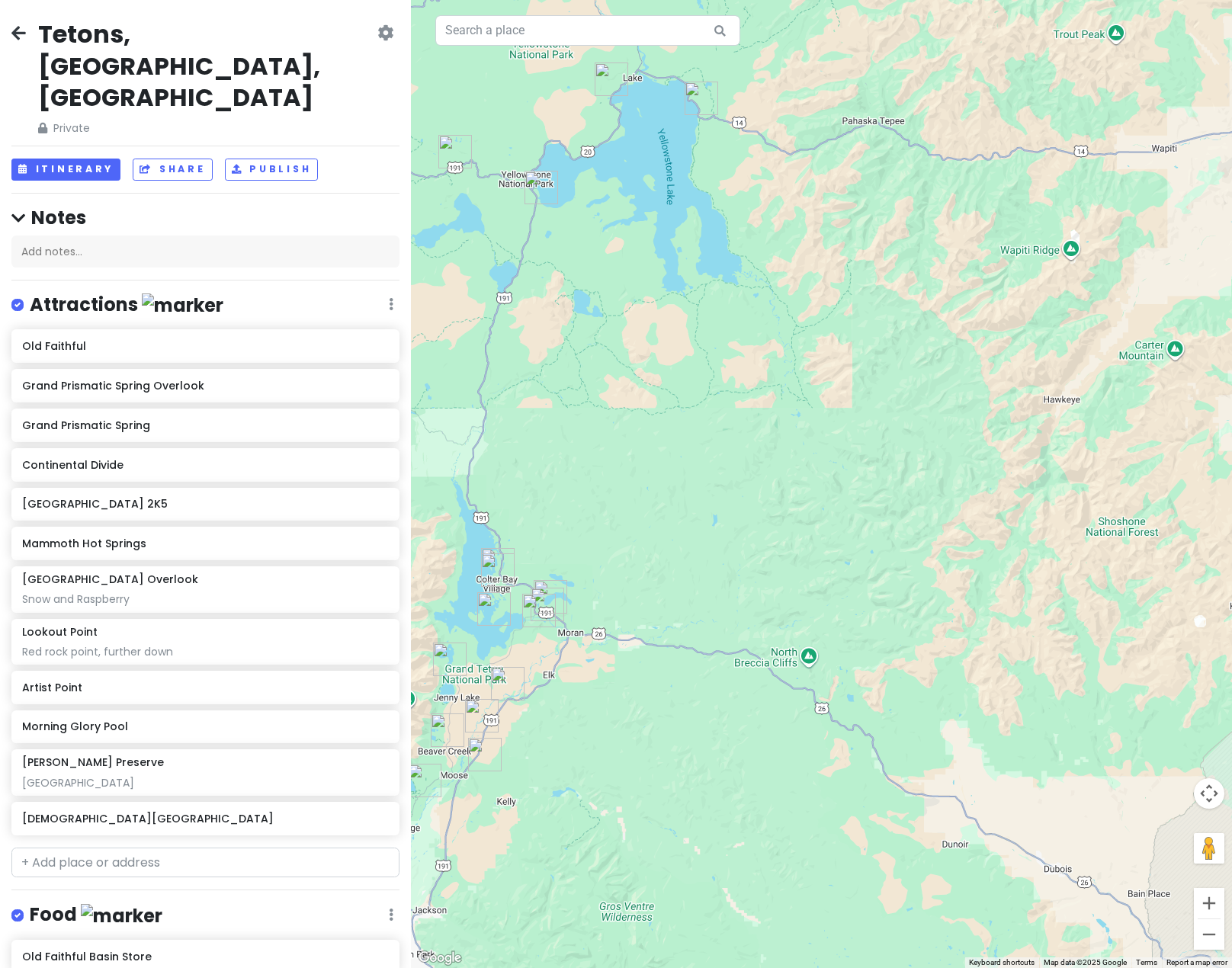
drag, startPoint x: 732, startPoint y: 359, endPoint x: 918, endPoint y: 515, distance: 242.8
click at [916, 494] on div at bounding box center [822, 484] width 821 height 968
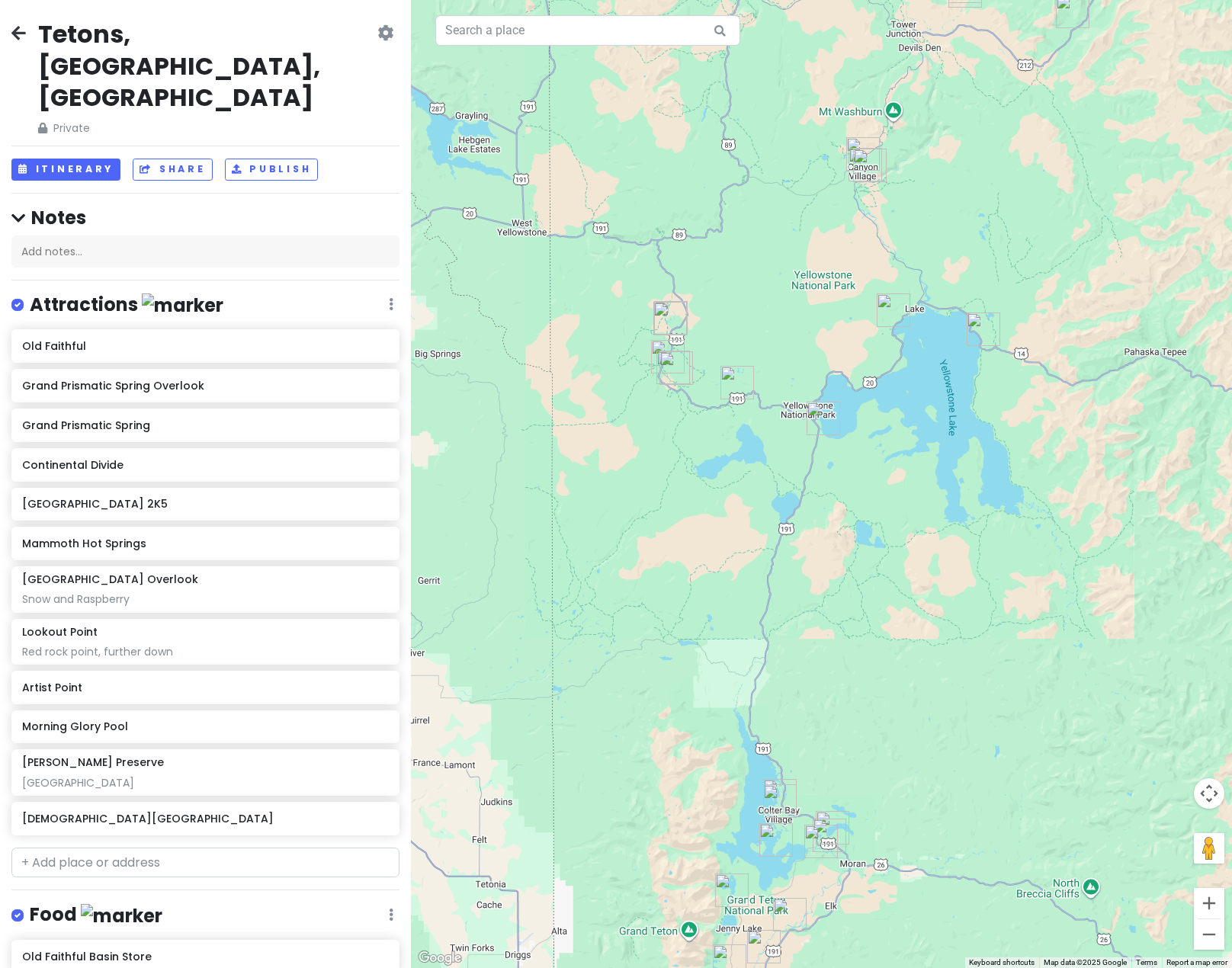
drag, startPoint x: 807, startPoint y: 363, endPoint x: 762, endPoint y: 512, distance: 155.6
click at [762, 511] on div at bounding box center [822, 484] width 821 height 968
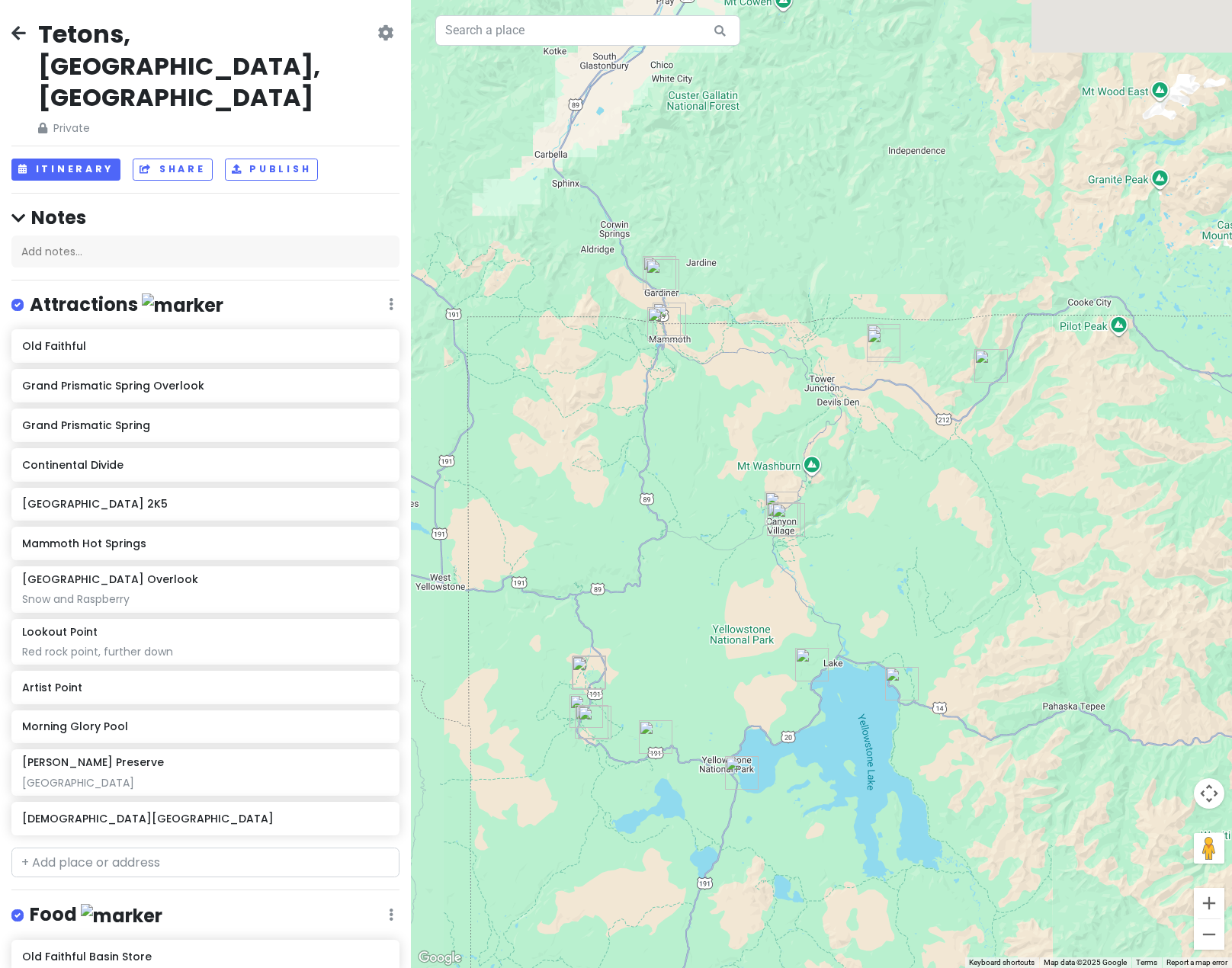
drag, startPoint x: 798, startPoint y: 397, endPoint x: 814, endPoint y: 486, distance: 90.4
click at [813, 478] on div at bounding box center [822, 484] width 821 height 968
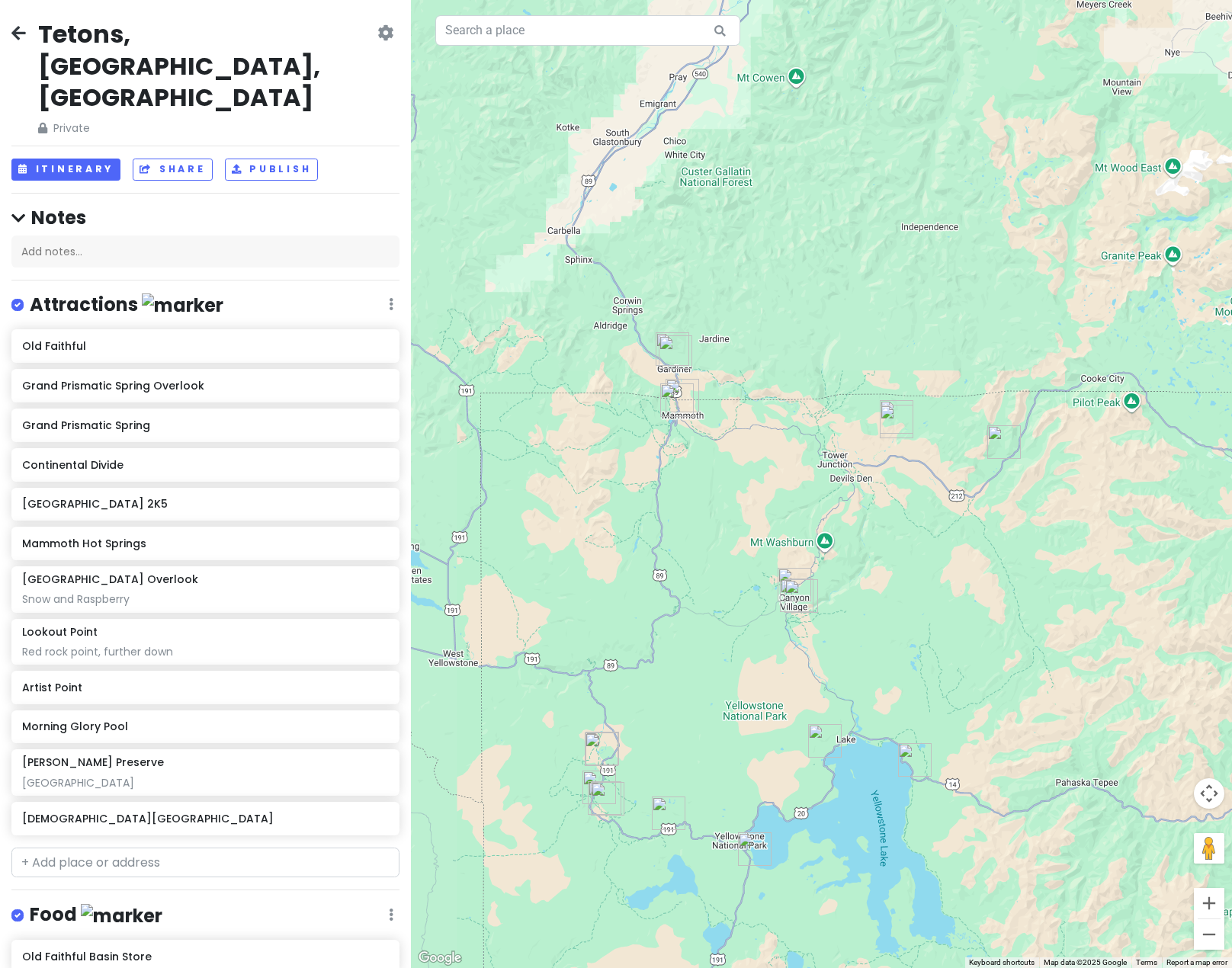
drag, startPoint x: 764, startPoint y: 420, endPoint x: 795, endPoint y: 423, distance: 31.1
click at [795, 423] on div at bounding box center [822, 484] width 821 height 968
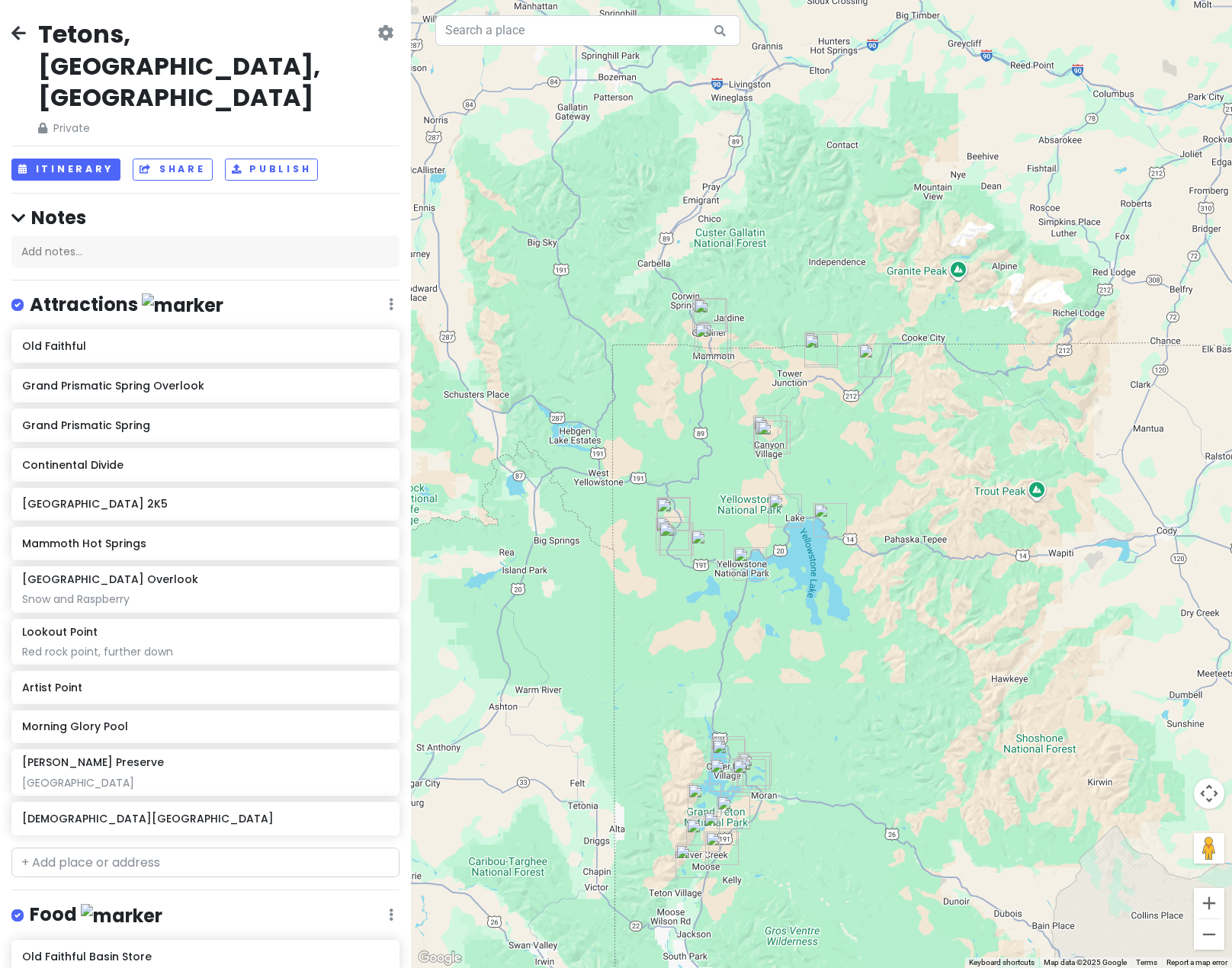
drag, startPoint x: 715, startPoint y: 527, endPoint x: 722, endPoint y: 460, distance: 67.4
click at [722, 460] on div at bounding box center [822, 484] width 821 height 968
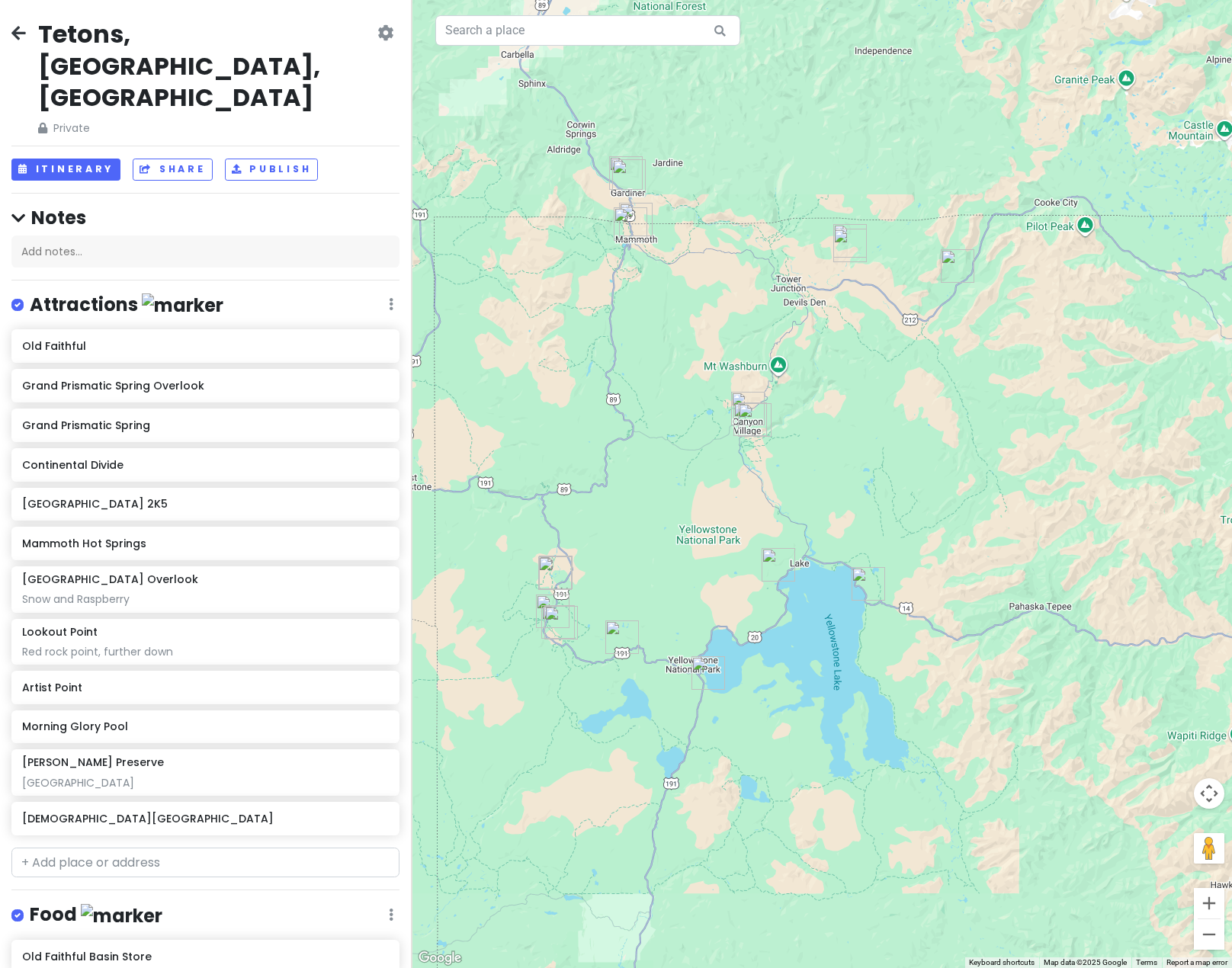
drag, startPoint x: 818, startPoint y: 471, endPoint x: 867, endPoint y: 453, distance: 52.2
click at [867, 453] on div at bounding box center [822, 484] width 821 height 968
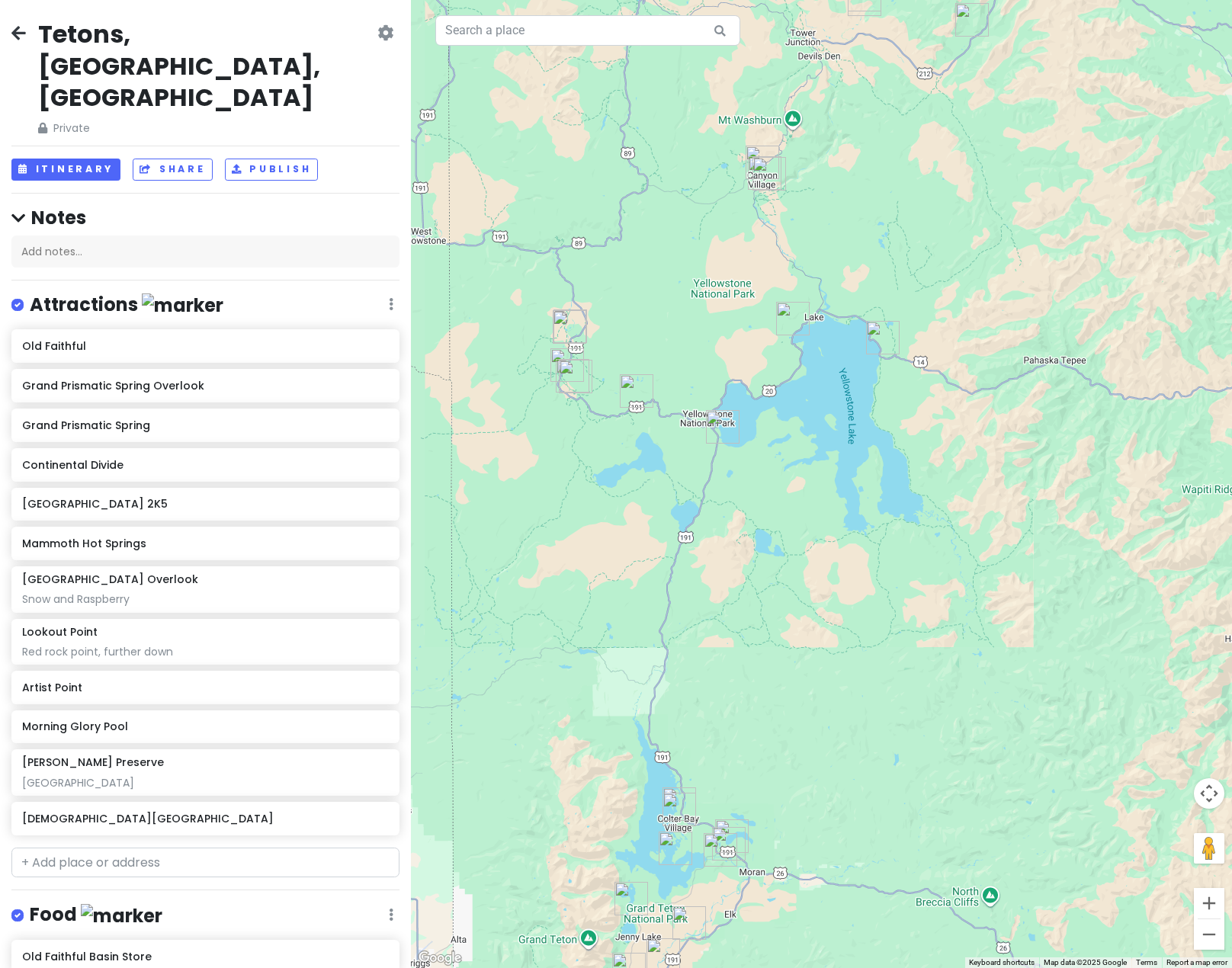
drag, startPoint x: 821, startPoint y: 624, endPoint x: 814, endPoint y: 363, distance: 261.1
click at [814, 363] on div at bounding box center [822, 484] width 821 height 968
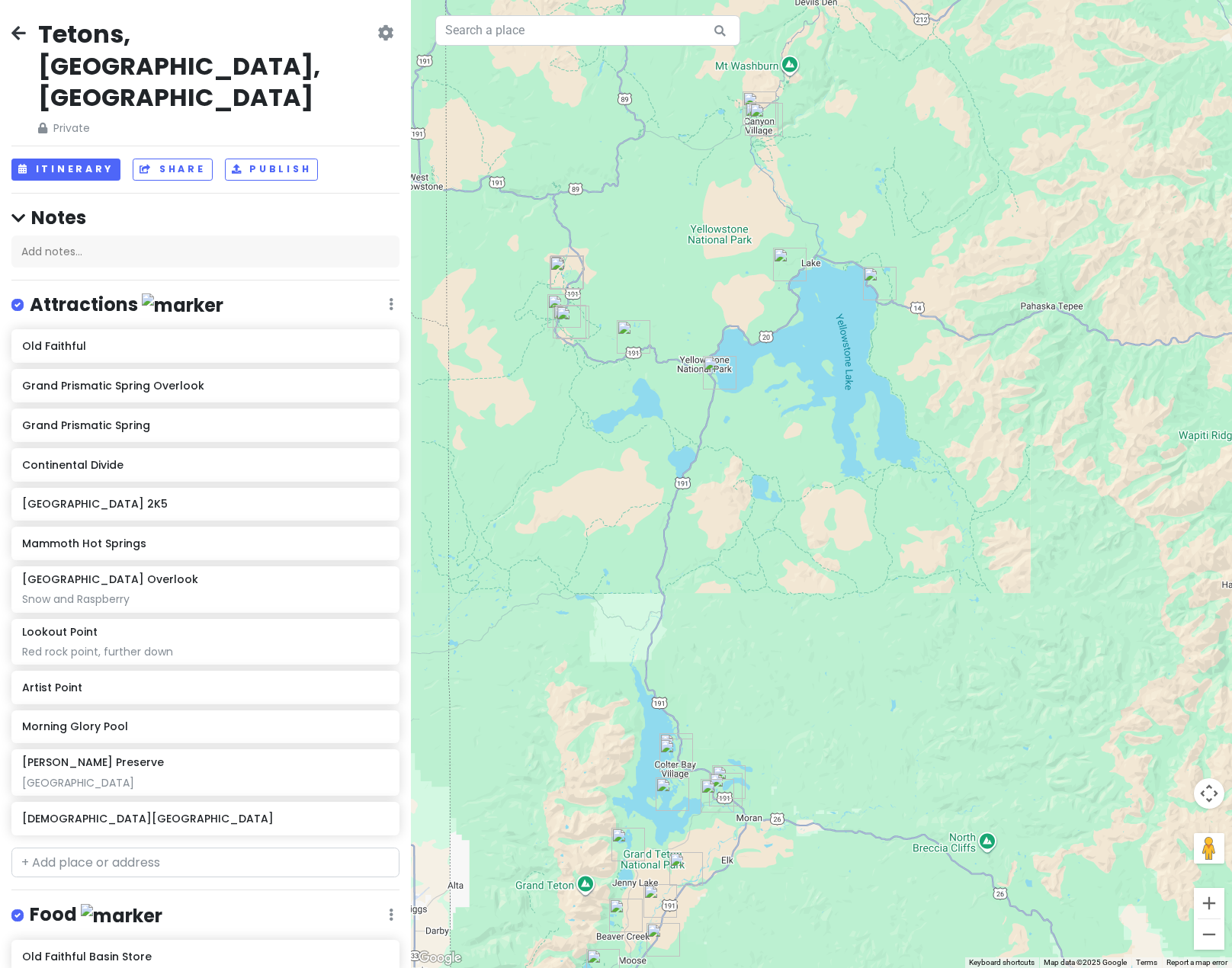
drag, startPoint x: 776, startPoint y: 528, endPoint x: 780, endPoint y: 516, distance: 12.6
click at [780, 516] on div at bounding box center [822, 484] width 821 height 968
drag, startPoint x: 747, startPoint y: 289, endPoint x: 715, endPoint y: 308, distance: 37.2
click at [715, 308] on div at bounding box center [822, 484] width 821 height 968
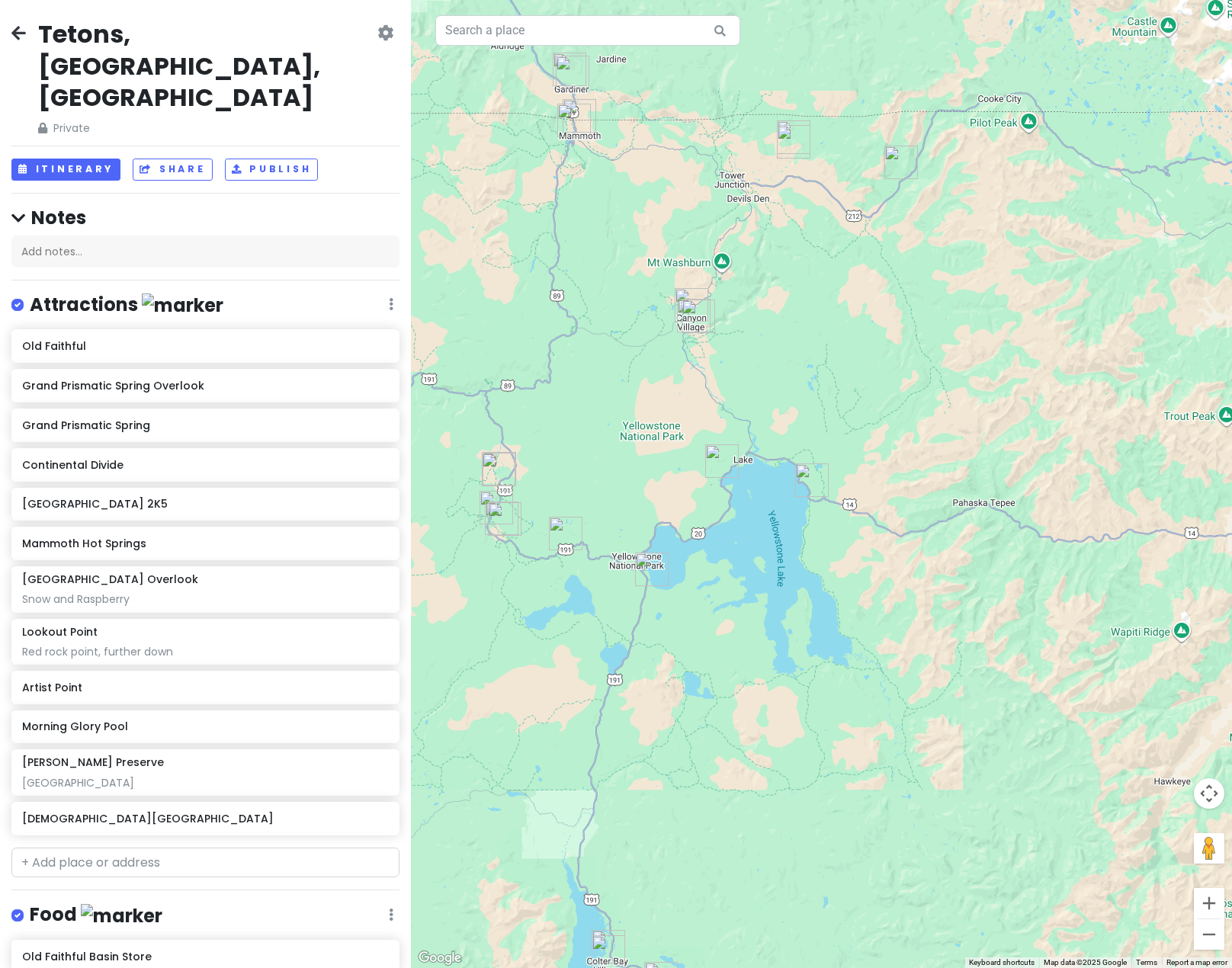
drag, startPoint x: 655, startPoint y: 283, endPoint x: 607, endPoint y: 475, distance: 197.9
click at [607, 475] on div at bounding box center [822, 484] width 821 height 968
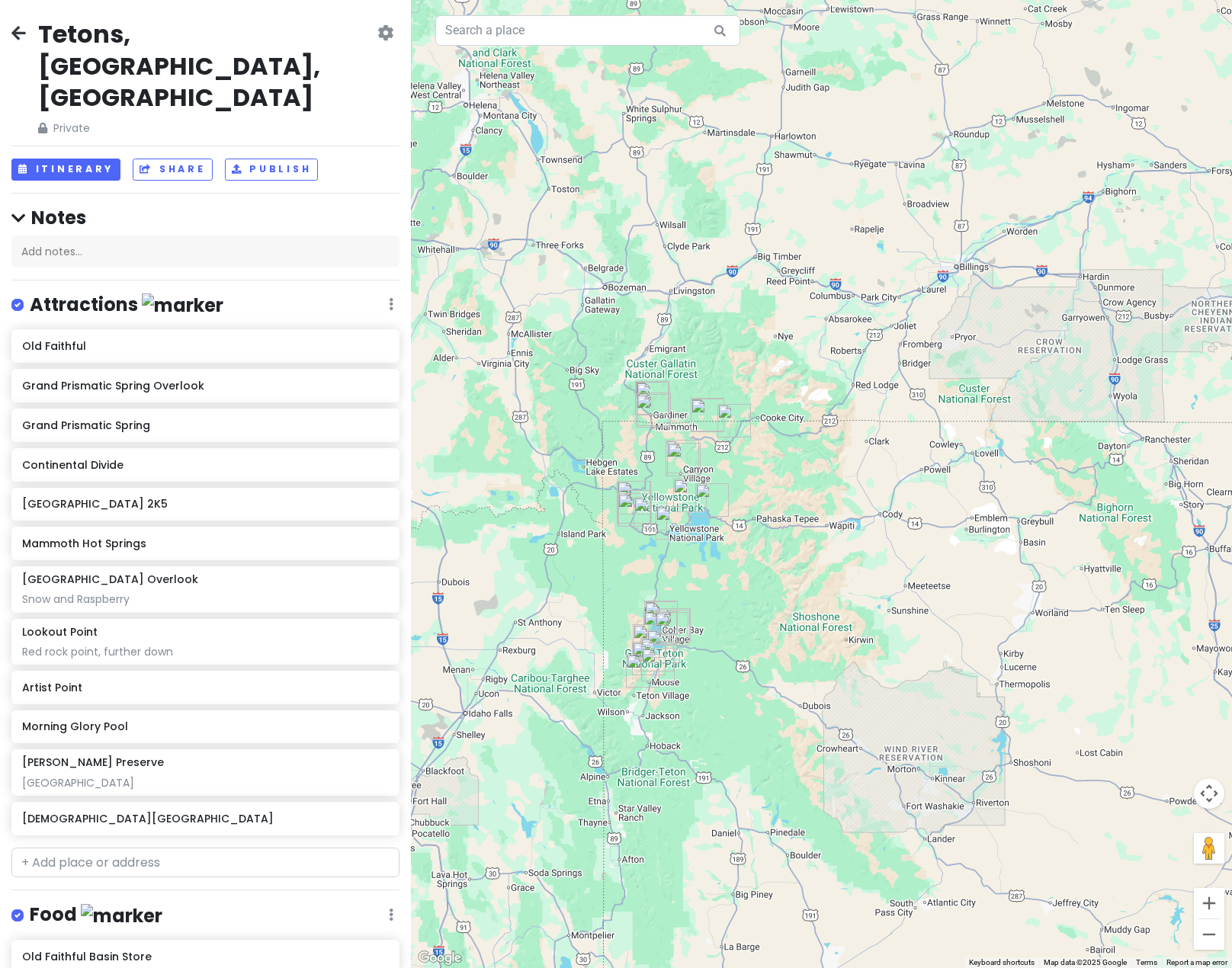
drag, startPoint x: 705, startPoint y: 578, endPoint x: 756, endPoint y: 657, distance: 94.0
click at [755, 656] on div at bounding box center [822, 484] width 821 height 968
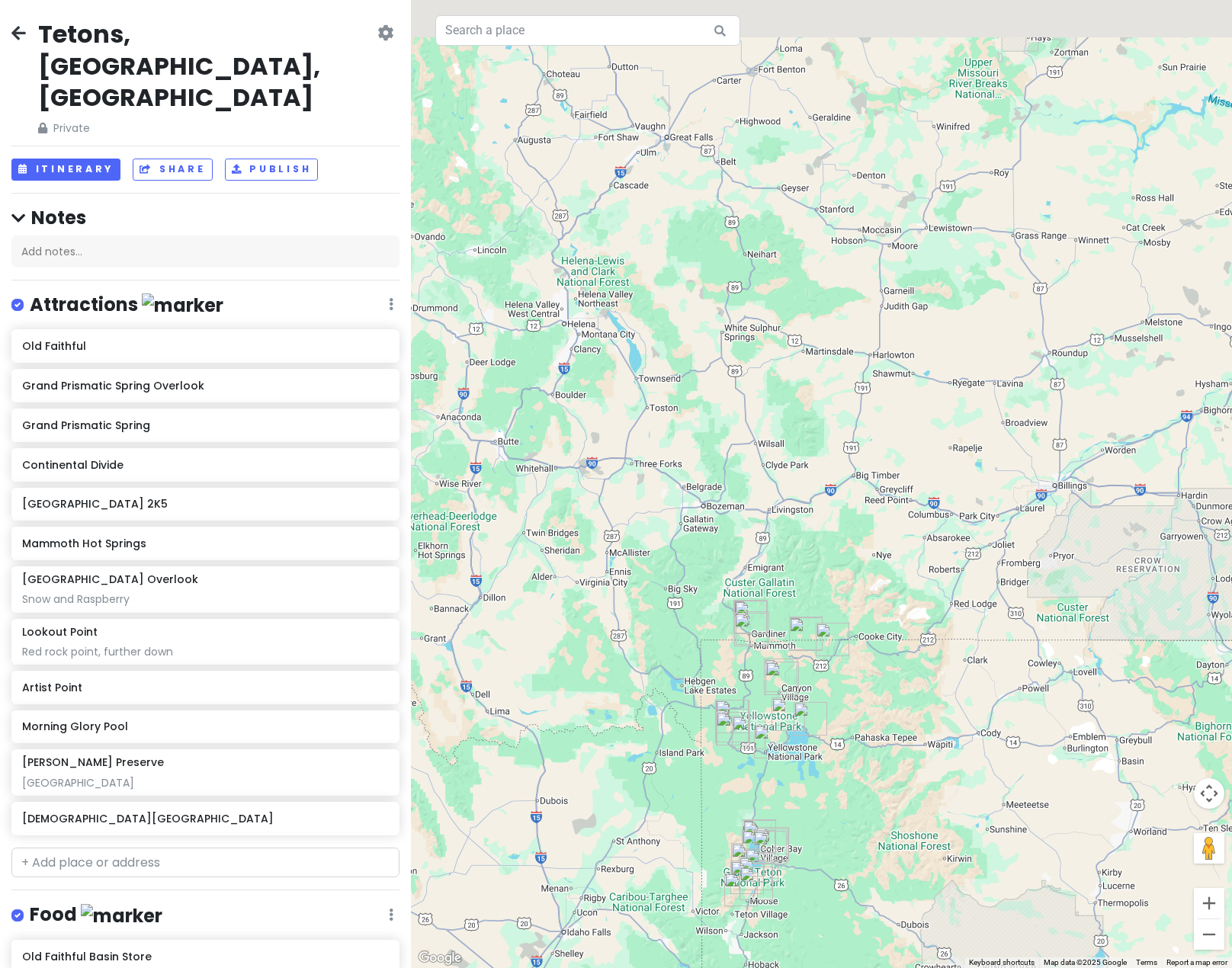
drag, startPoint x: 818, startPoint y: 480, endPoint x: 903, endPoint y: 651, distance: 191.0
click at [901, 646] on div at bounding box center [822, 484] width 821 height 968
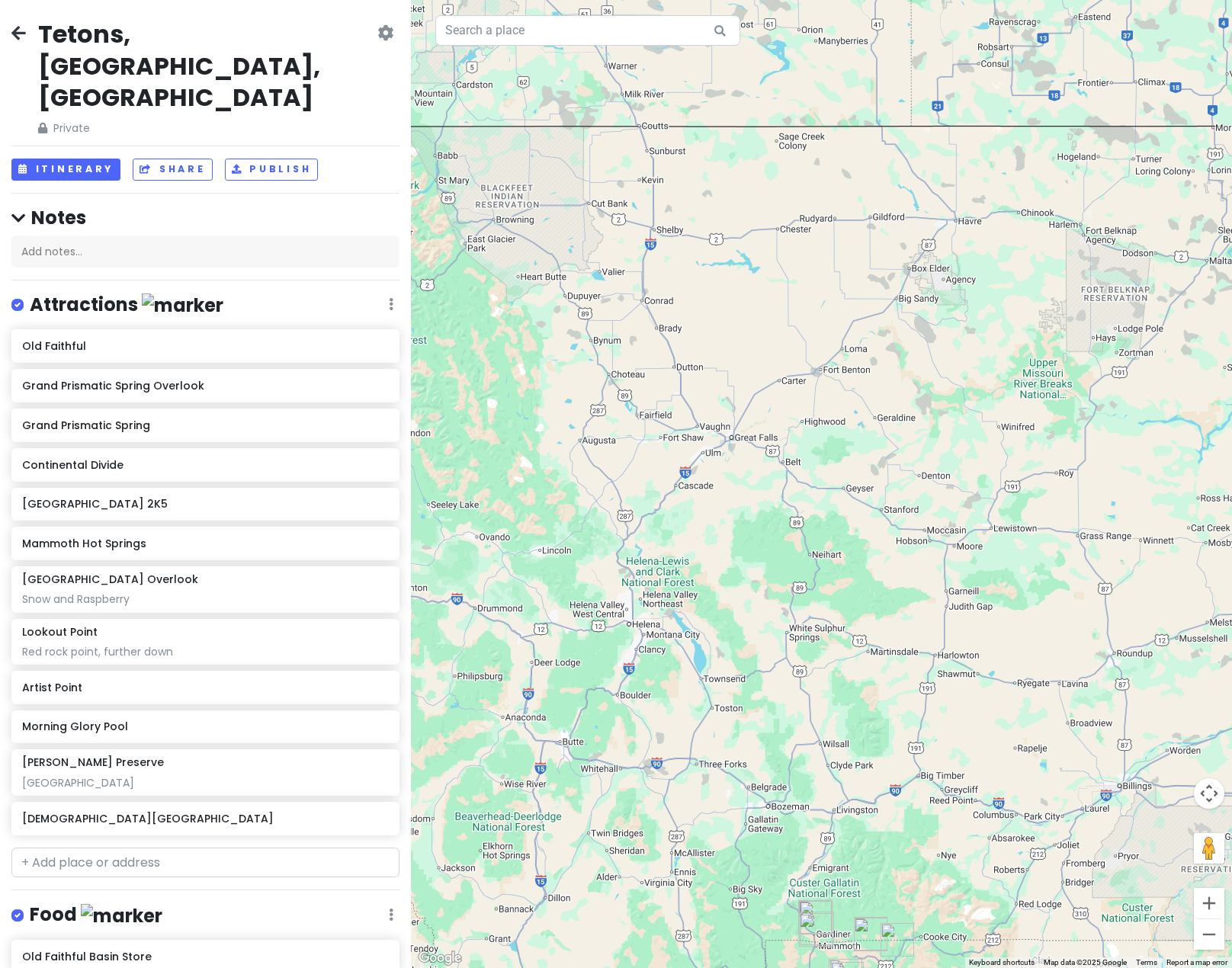
drag, startPoint x: 816, startPoint y: 464, endPoint x: 850, endPoint y: 681, distance: 219.6
click at [850, 681] on div at bounding box center [822, 484] width 821 height 968
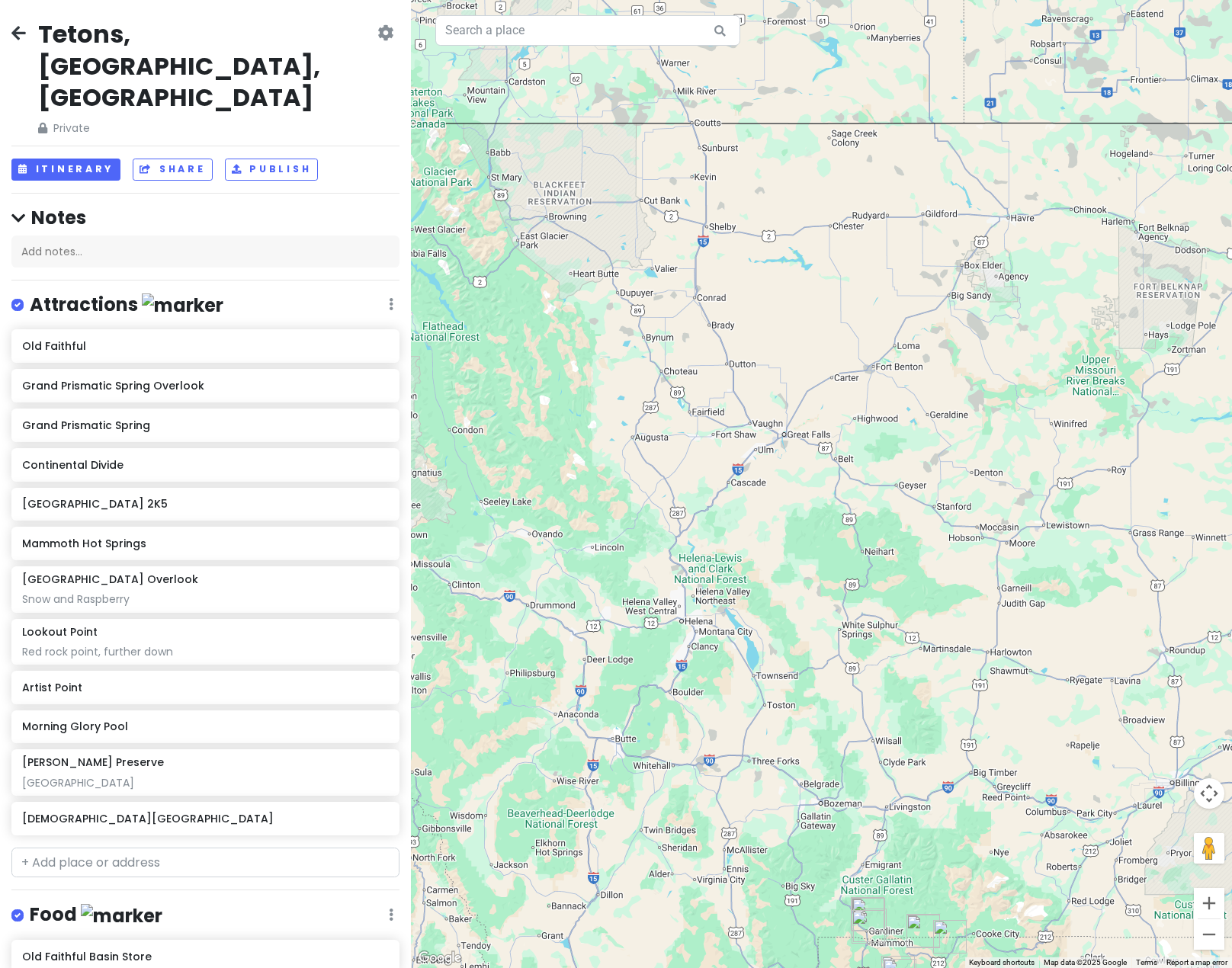
drag, startPoint x: 825, startPoint y: 644, endPoint x: 825, endPoint y: 629, distance: 15.0
click at [825, 629] on div at bounding box center [822, 484] width 821 height 968
